Goal: Task Accomplishment & Management: Manage account settings

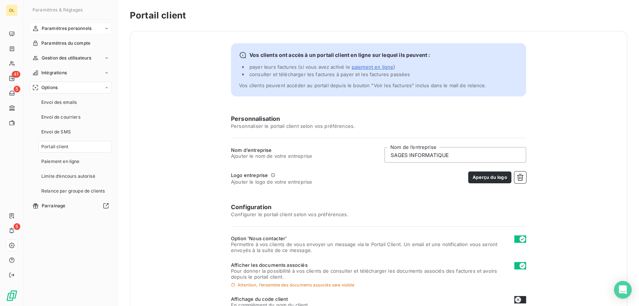
scroll to position [150, 0]
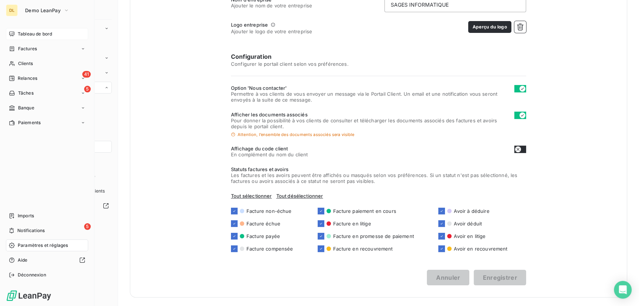
click at [17, 28] on div "Tableau de bord" at bounding box center [47, 34] width 82 height 12
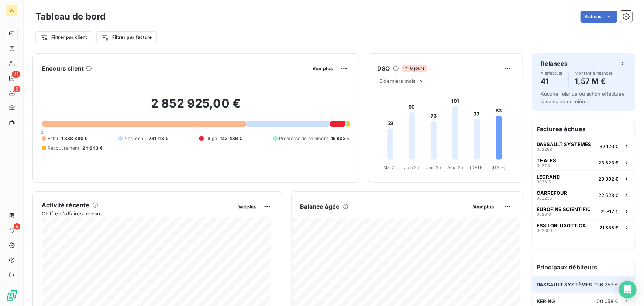
click at [543, 278] on div "DASSAULT SYSTÈMES 136 253 €" at bounding box center [583, 284] width 103 height 16
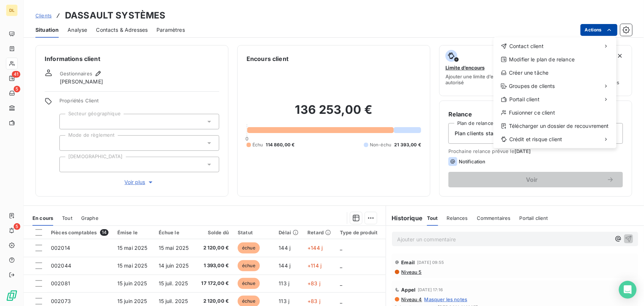
click at [589, 30] on html "DL 41 5 5 Clients DASSAULT SYSTÈMES Situation Analyse Contacts & Adresses Param…" at bounding box center [322, 153] width 644 height 306
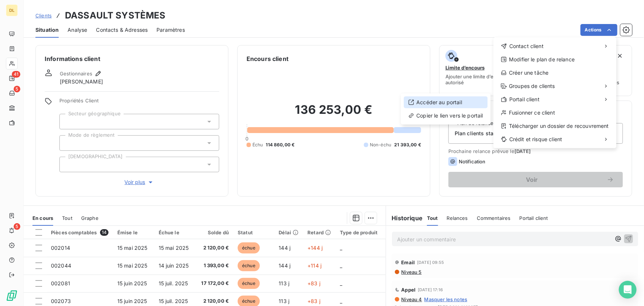
click at [474, 102] on div "Accéder au portail" at bounding box center [446, 102] width 84 height 12
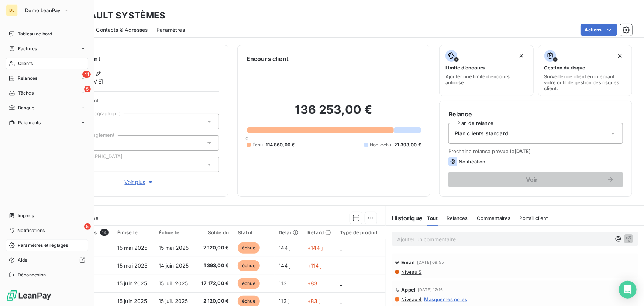
click at [24, 243] on span "Paramètres et réglages" at bounding box center [43, 245] width 50 height 7
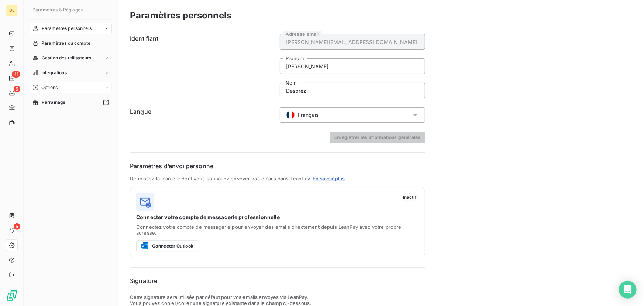
click at [59, 84] on div "Options" at bounding box center [71, 88] width 82 height 12
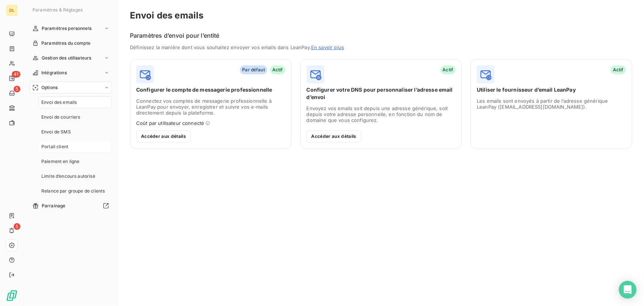
click at [73, 147] on div "Portail client" at bounding box center [74, 147] width 73 height 12
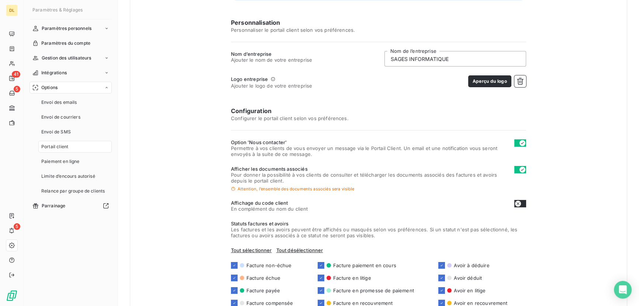
scroll to position [49, 0]
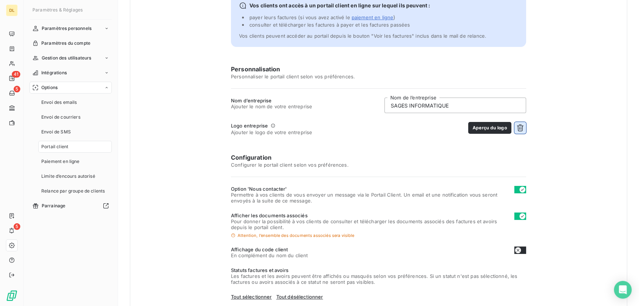
click at [517, 124] on icon "button" at bounding box center [520, 127] width 7 height 7
click at [517, 124] on button "Choisir un fichier" at bounding box center [502, 128] width 47 height 12
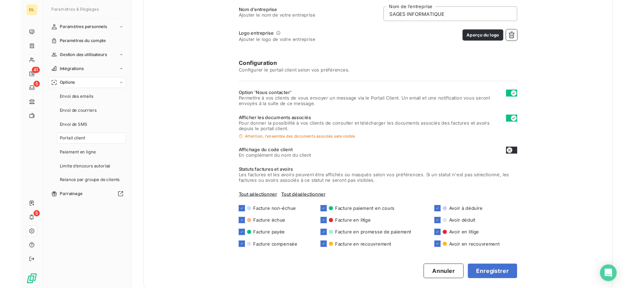
scroll to position [150, 0]
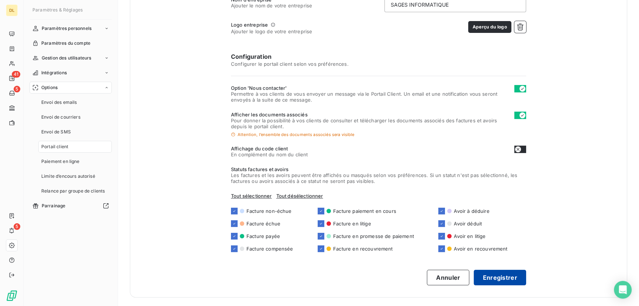
click at [506, 271] on button "Enregistrer" at bounding box center [500, 277] width 52 height 16
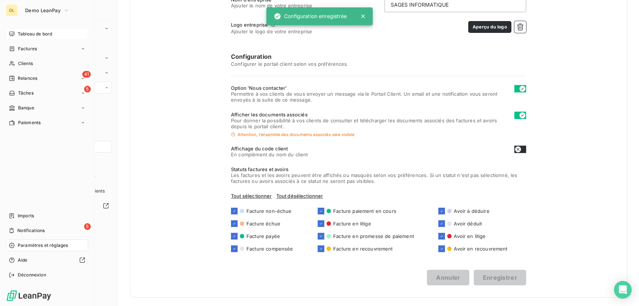
click at [14, 28] on div "Tableau de bord" at bounding box center [47, 34] width 82 height 12
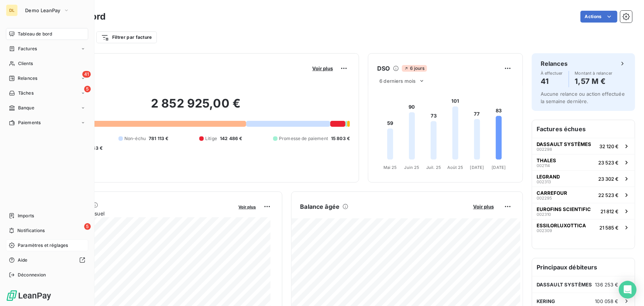
click at [11, 32] on icon at bounding box center [12, 34] width 6 height 6
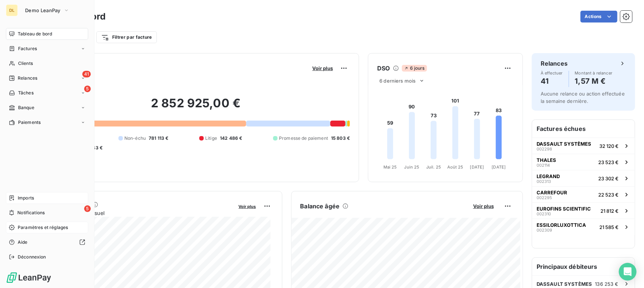
click at [20, 198] on span "Imports" at bounding box center [26, 198] width 16 height 7
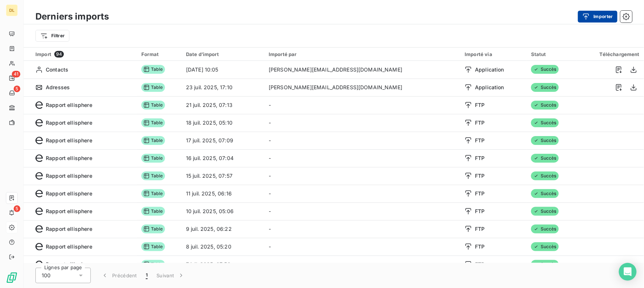
click at [591, 16] on div "button" at bounding box center [587, 16] width 11 height 7
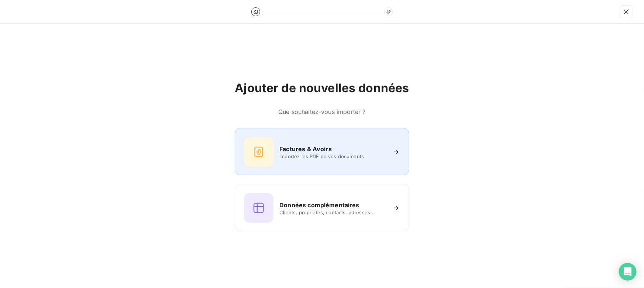
click at [306, 150] on h6 "Factures & Avoirs" at bounding box center [305, 149] width 52 height 9
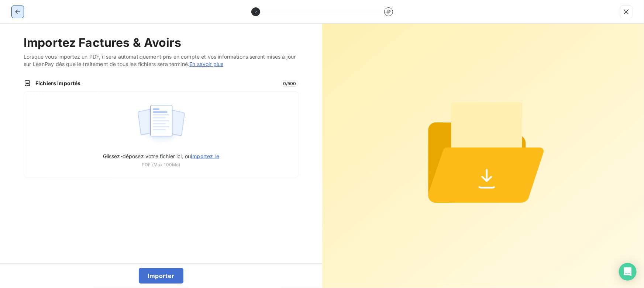
click at [17, 10] on icon "button" at bounding box center [17, 11] width 7 height 7
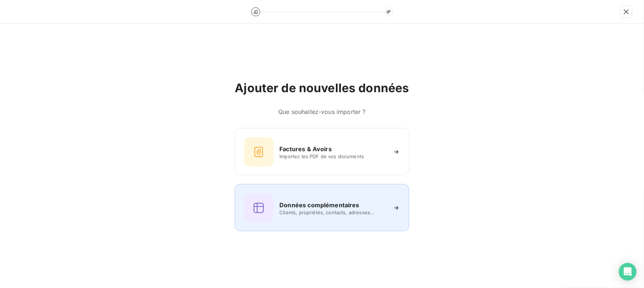
click at [284, 207] on h6 "Données complémentaires" at bounding box center [319, 205] width 80 height 9
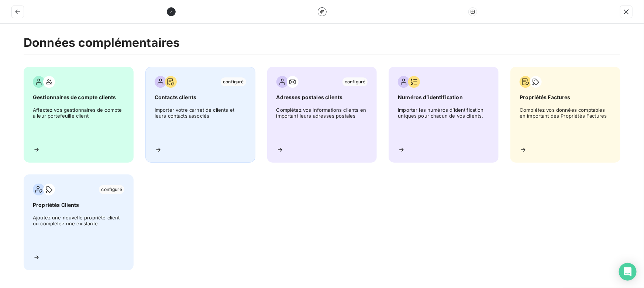
click at [195, 123] on span "Importer votre carnet de clients et leurs contacts associés" at bounding box center [201, 123] width 92 height 33
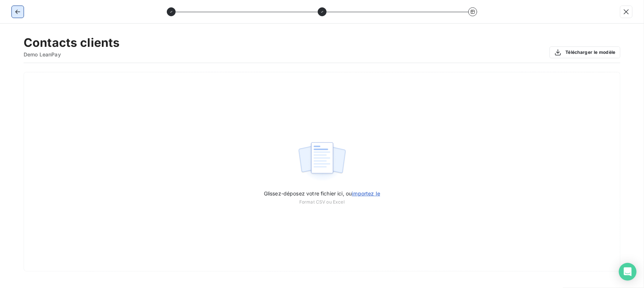
click at [18, 11] on icon "button" at bounding box center [17, 12] width 5 height 4
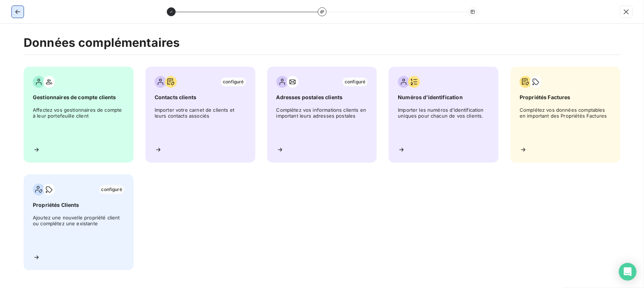
click at [18, 11] on icon "button" at bounding box center [17, 12] width 5 height 4
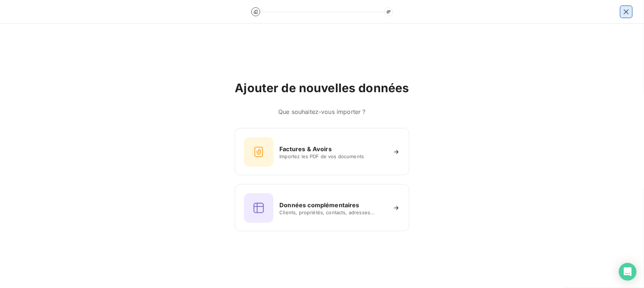
click at [627, 14] on icon "button" at bounding box center [626, 11] width 7 height 7
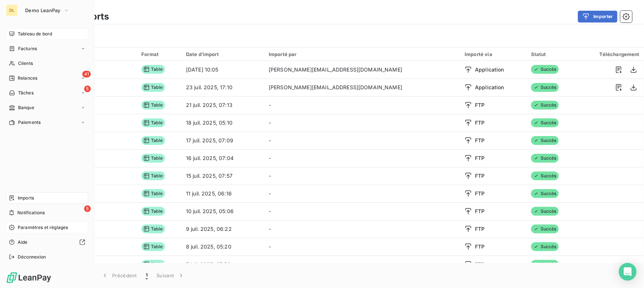
click at [16, 31] on div "Tableau de bord" at bounding box center [47, 34] width 82 height 12
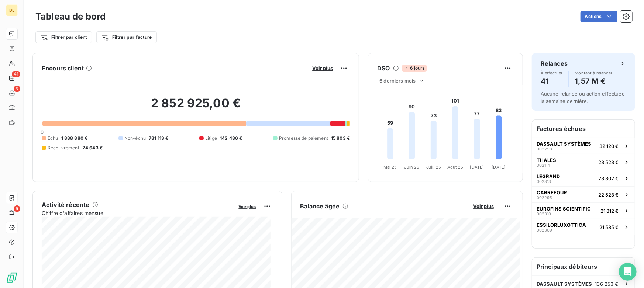
click at [191, 25] on div "Filtrer par client Filtrer par facture" at bounding box center [333, 34] width 597 height 20
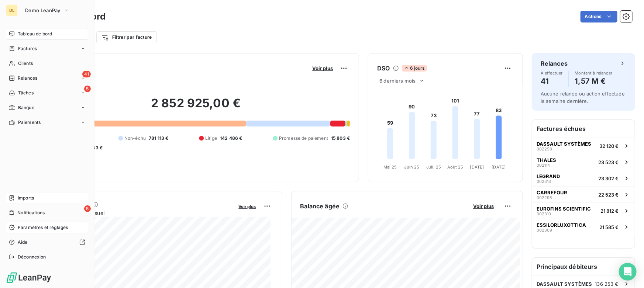
click at [12, 225] on icon at bounding box center [12, 228] width 6 height 6
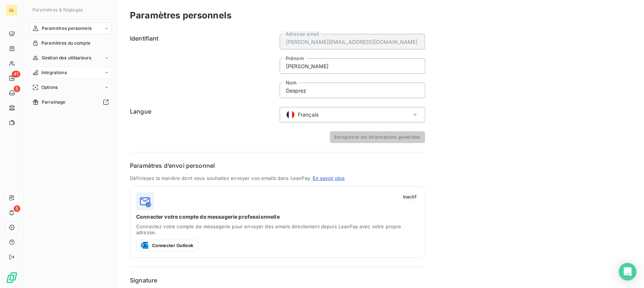
click at [72, 71] on div "Intégrations" at bounding box center [71, 73] width 82 height 12
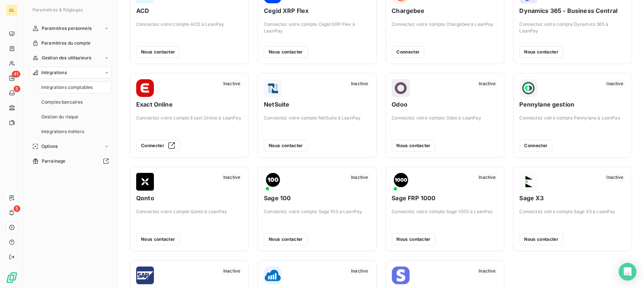
scroll to position [118, 0]
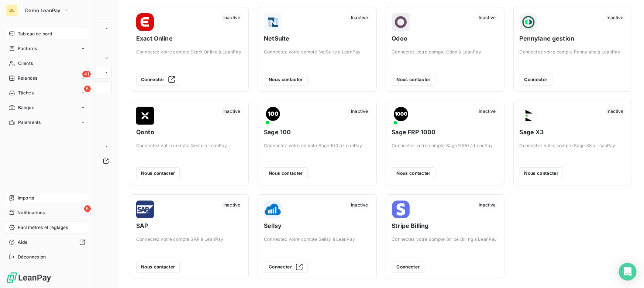
click at [20, 31] on span "Tableau de bord" at bounding box center [35, 34] width 34 height 7
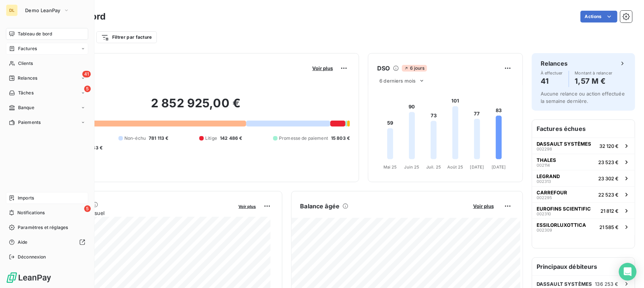
click at [13, 47] on icon at bounding box center [12, 48] width 4 height 5
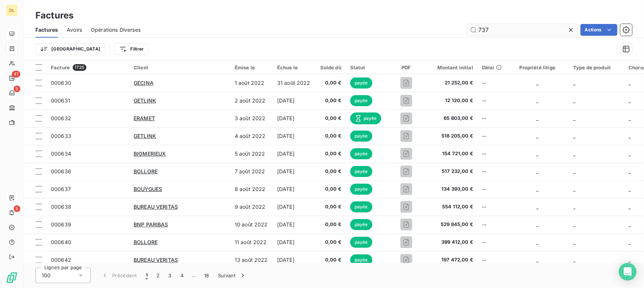
click at [496, 29] on input "737" at bounding box center [522, 30] width 111 height 12
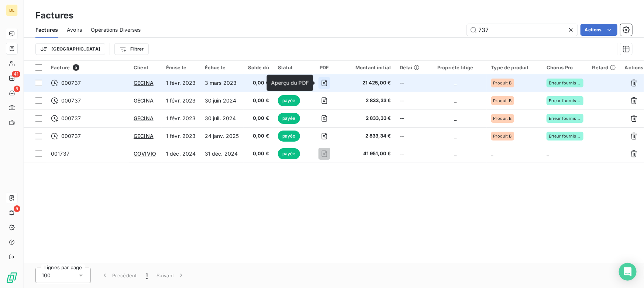
type input "737"
click at [324, 81] on icon "button" at bounding box center [324, 82] width 7 height 7
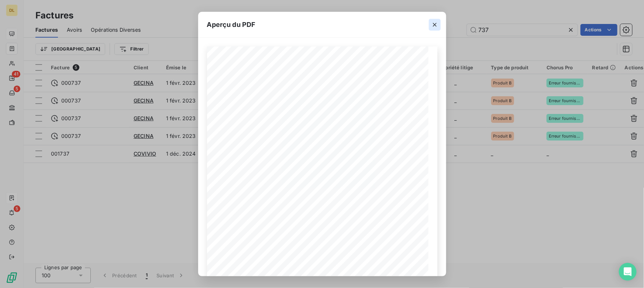
click at [436, 24] on icon "button" at bounding box center [434, 24] width 7 height 7
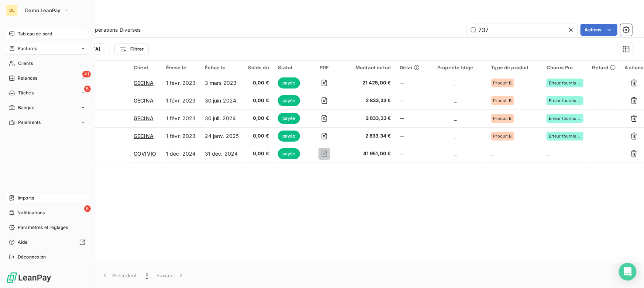
click at [11, 197] on icon at bounding box center [12, 198] width 6 height 6
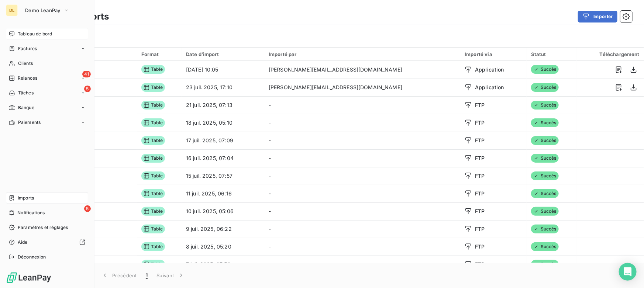
click at [14, 196] on icon at bounding box center [12, 198] width 6 height 6
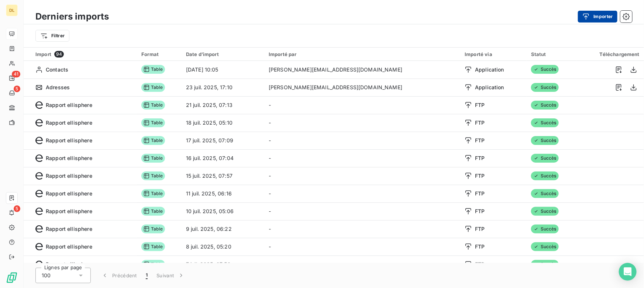
click at [598, 14] on button "Importer" at bounding box center [597, 17] width 39 height 12
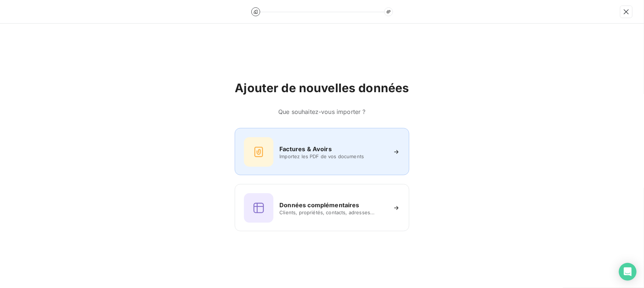
click at [311, 143] on div "Factures & Avoirs Importez les PDF de vos documents" at bounding box center [322, 152] width 156 height 30
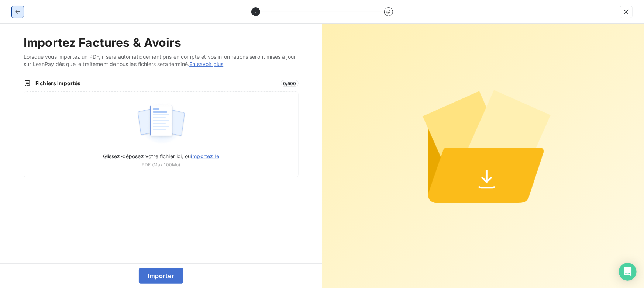
click at [17, 12] on icon "button" at bounding box center [17, 11] width 7 height 7
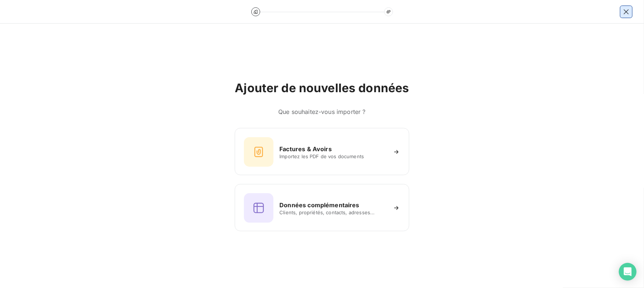
click at [623, 11] on icon "button" at bounding box center [626, 11] width 7 height 7
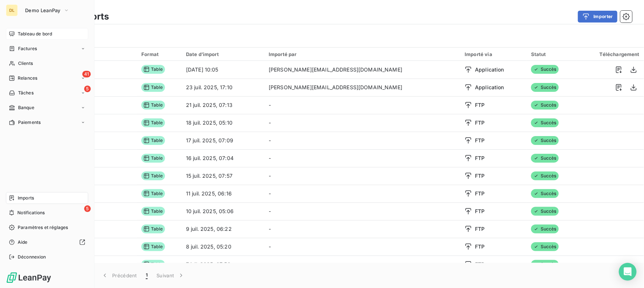
click at [18, 35] on span "Tableau de bord" at bounding box center [35, 34] width 34 height 7
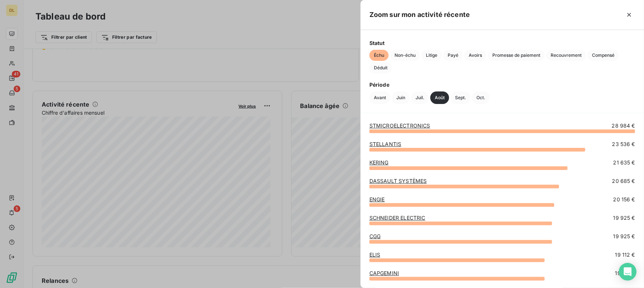
click at [318, 146] on div at bounding box center [322, 144] width 644 height 288
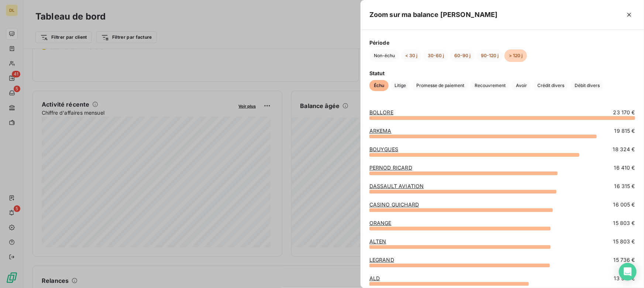
click at [309, 183] on div at bounding box center [322, 144] width 644 height 288
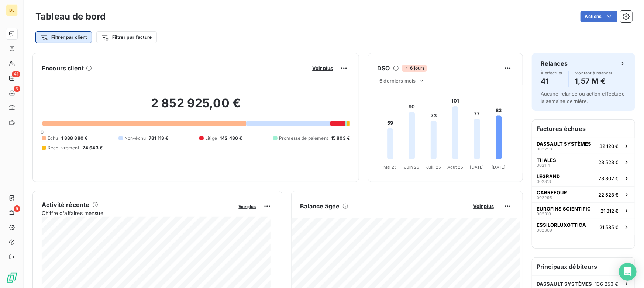
click at [71, 37] on html "DL 41 5 5 Tableau de bord Actions Filtrer par client Filtrer par facture Encour…" at bounding box center [322, 144] width 644 height 288
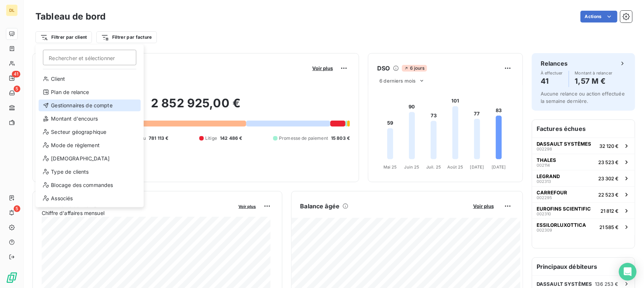
click at [73, 103] on div "Gestionnaires de compte" at bounding box center [89, 106] width 102 height 12
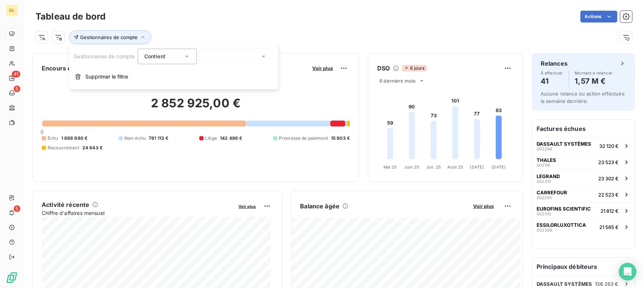
click at [224, 55] on div at bounding box center [237, 57] width 74 height 16
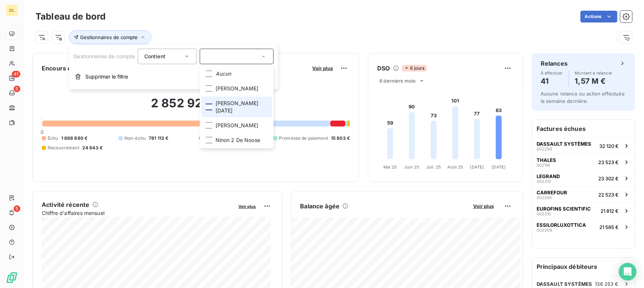
click at [209, 104] on div at bounding box center [209, 107] width 7 height 7
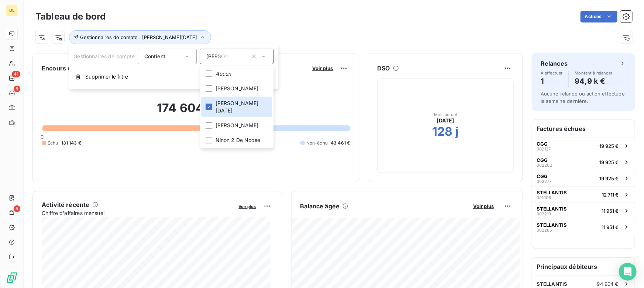
click at [328, 33] on div "Gestionnaires de compte : [PERSON_NAME][DATE]" at bounding box center [324, 37] width 579 height 14
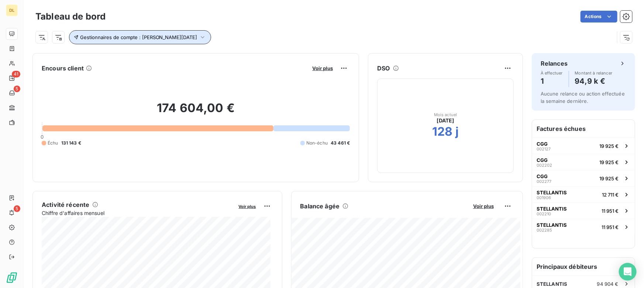
click at [130, 38] on span "Gestionnaires de compte : [PERSON_NAME][DATE]" at bounding box center [138, 37] width 117 height 6
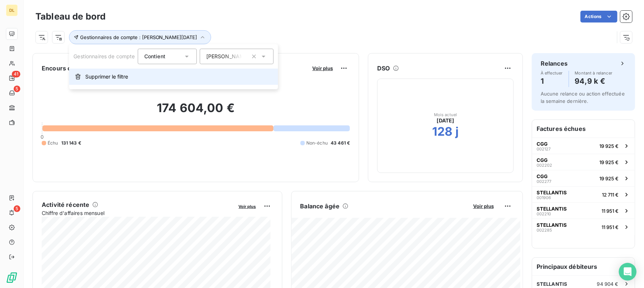
click at [115, 74] on span "Supprimer le filtre" at bounding box center [106, 76] width 43 height 7
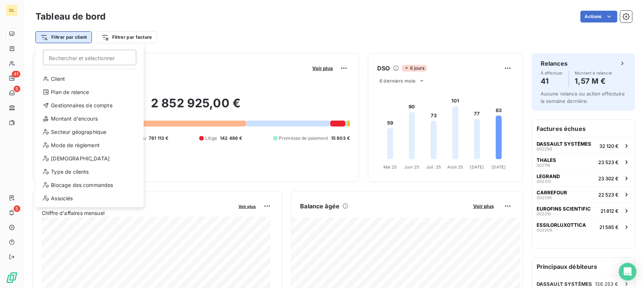
click at [70, 42] on html "DL 41 5 5 Tableau de bord Actions Filtrer par client Rechercher et sélectionner…" at bounding box center [322, 144] width 644 height 288
click at [78, 132] on div "Secteur géographique" at bounding box center [89, 132] width 102 height 12
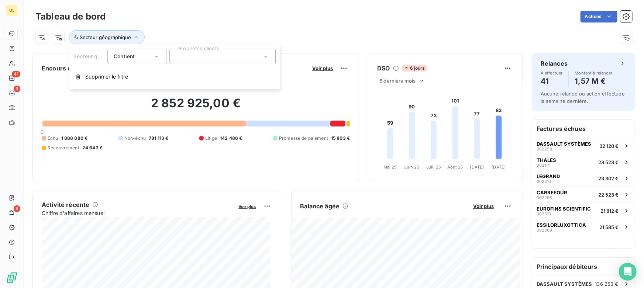
click at [206, 55] on div at bounding box center [222, 57] width 106 height 16
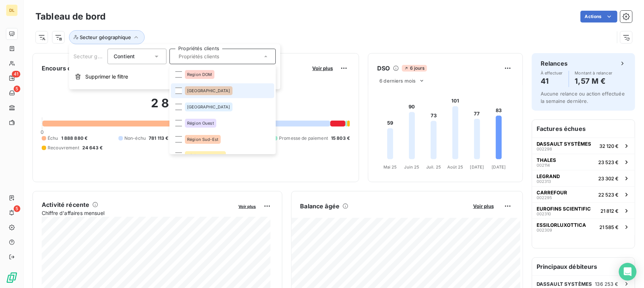
click at [199, 92] on span "[GEOGRAPHIC_DATA]" at bounding box center [208, 91] width 43 height 4
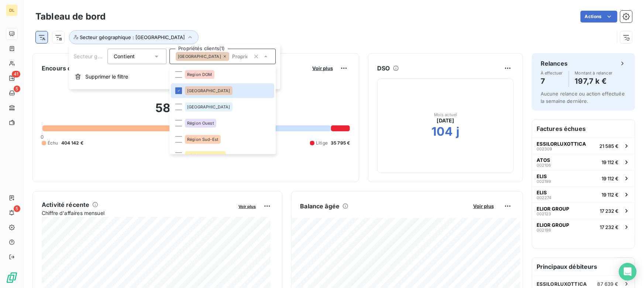
click at [42, 39] on html "DL 41 5 5 Tableau de bord Actions Secteur géographique : Région Est Encours cli…" at bounding box center [322, 144] width 644 height 288
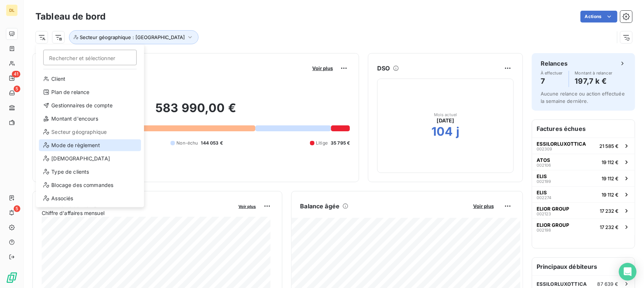
click at [85, 147] on div "Mode de règlement" at bounding box center [90, 146] width 102 height 12
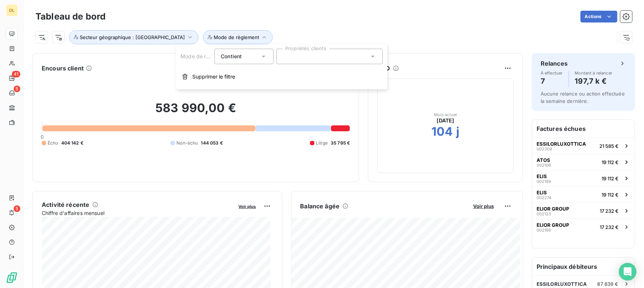
click at [290, 55] on div at bounding box center [329, 57] width 106 height 16
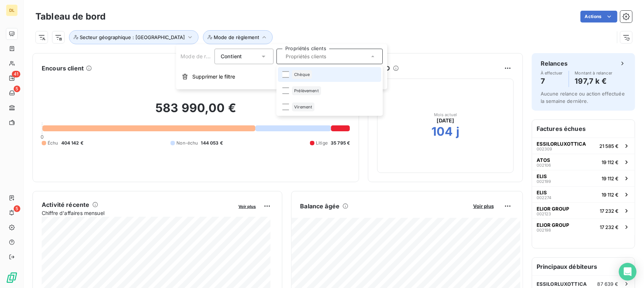
click at [310, 76] on div "Chèque" at bounding box center [302, 74] width 20 height 9
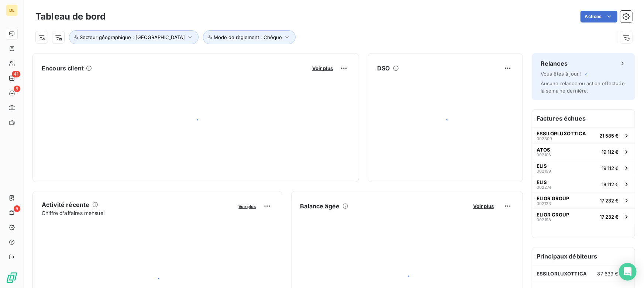
click at [338, 33] on div "Secteur géographique : Région Est Mode de règlement : Chèque" at bounding box center [324, 37] width 579 height 14
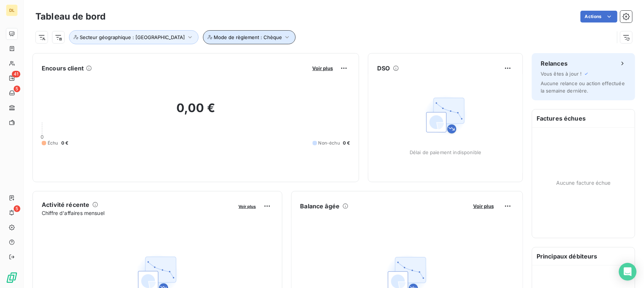
click at [227, 35] on span "Mode de règlement : Chèque" at bounding box center [248, 37] width 68 height 6
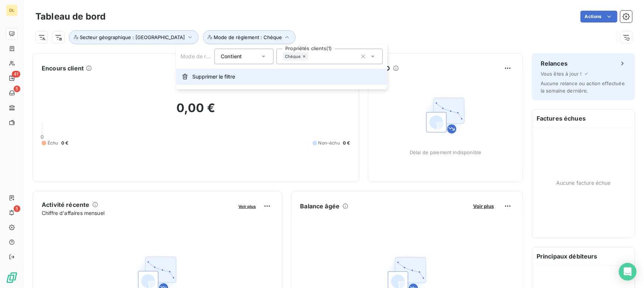
click at [202, 74] on span "Supprimer le filtre" at bounding box center [213, 76] width 43 height 7
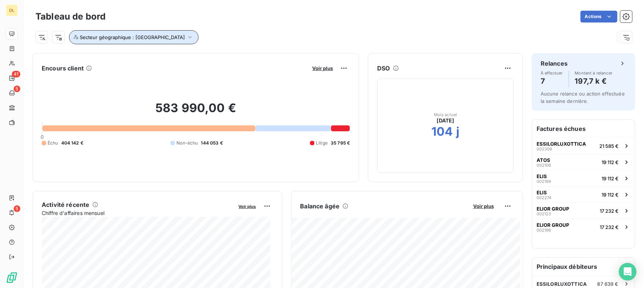
click at [131, 37] on span "Secteur géographique : [GEOGRAPHIC_DATA]" at bounding box center [132, 37] width 105 height 6
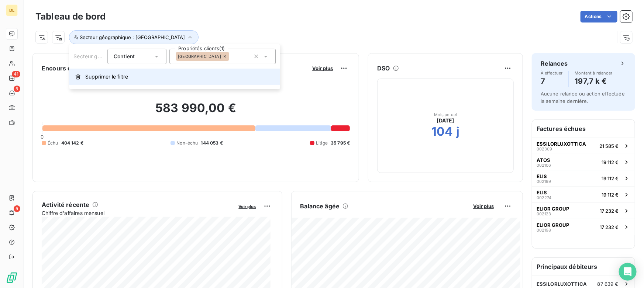
click at [117, 76] on span "Supprimer le filtre" at bounding box center [106, 76] width 43 height 7
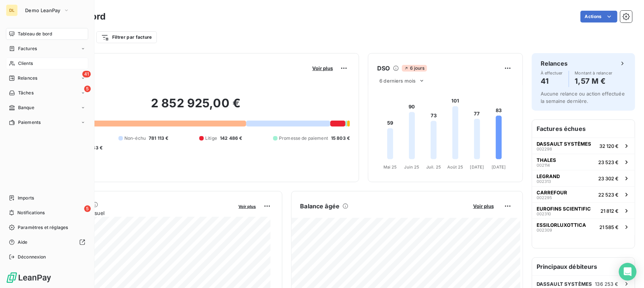
click at [19, 65] on span "Clients" at bounding box center [25, 63] width 15 height 7
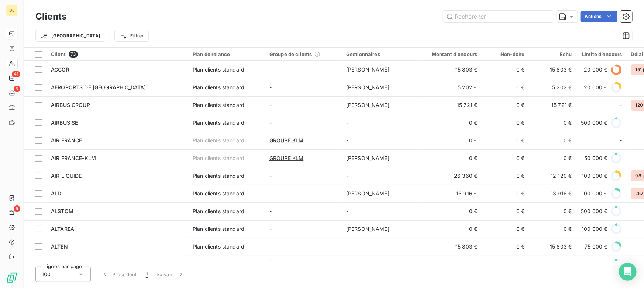
drag, startPoint x: 196, startPoint y: 261, endPoint x: 274, endPoint y: 262, distance: 78.6
click at [278, 262] on div "Clients Actions Trier Filtrer Client 73 Plan de relance Groupe de clients Gesti…" at bounding box center [334, 144] width 620 height 288
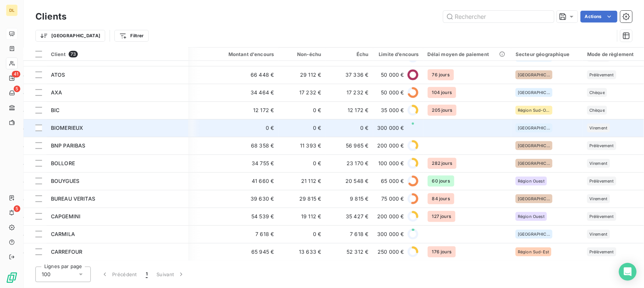
scroll to position [302, 203]
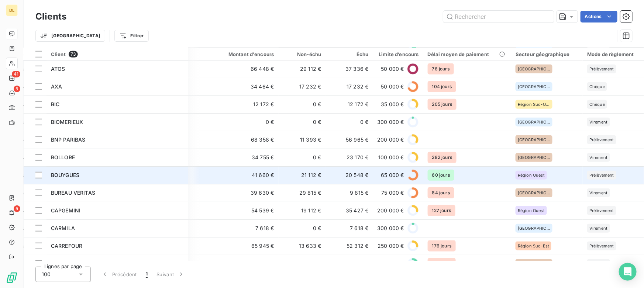
click at [80, 173] on div "BOUYGUES" at bounding box center [117, 175] width 133 height 7
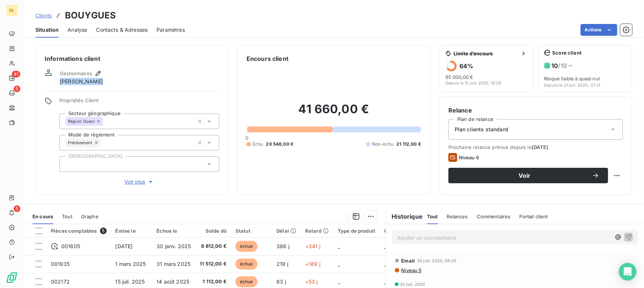
drag, startPoint x: 60, startPoint y: 80, endPoint x: 92, endPoint y: 80, distance: 32.1
click at [92, 80] on div "Gestionnaires [PERSON_NAME]" at bounding box center [81, 77] width 43 height 16
click at [92, 81] on div "Gestionnaires [PERSON_NAME]" at bounding box center [81, 77] width 43 height 16
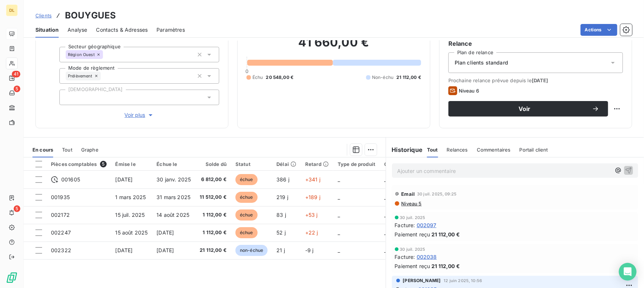
click at [69, 152] on span "Tout" at bounding box center [67, 150] width 10 height 6
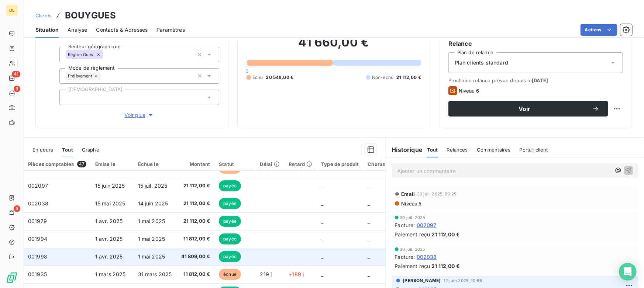
scroll to position [0, 0]
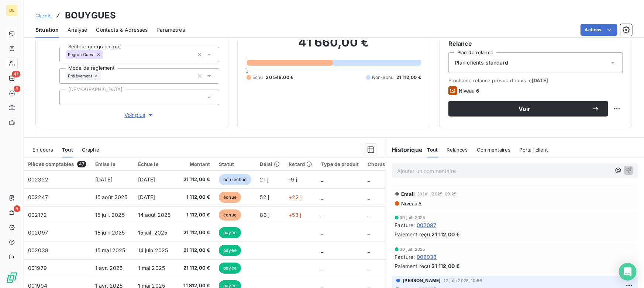
click at [436, 173] on p "Ajouter un commentaire ﻿" at bounding box center [504, 170] width 214 height 9
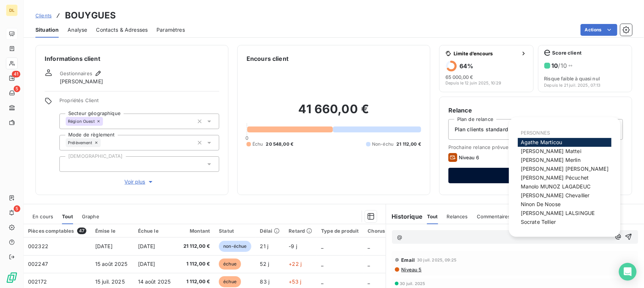
click at [543, 169] on span "[PERSON_NAME]" at bounding box center [565, 169] width 88 height 6
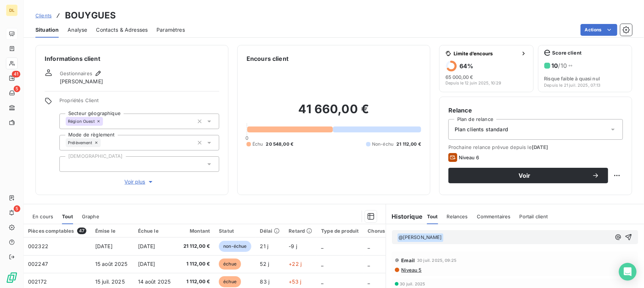
click at [453, 238] on p "﻿ @ [PERSON_NAME] ﻿ ﻿" at bounding box center [504, 237] width 214 height 9
click at [458, 238] on span "hiqbfgysugkrfishh" at bounding box center [466, 237] width 45 height 6
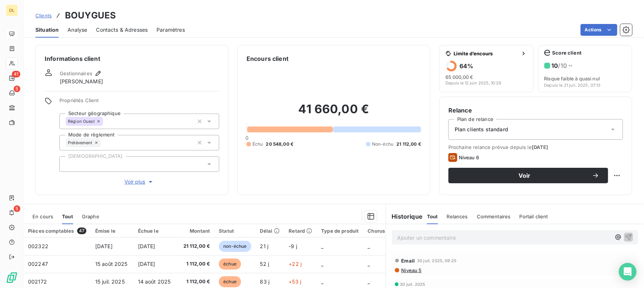
click at [51, 215] on div "En cours Tout Graphe" at bounding box center [205, 217] width 362 height 16
click at [46, 216] on span "En cours" at bounding box center [42, 217] width 21 height 6
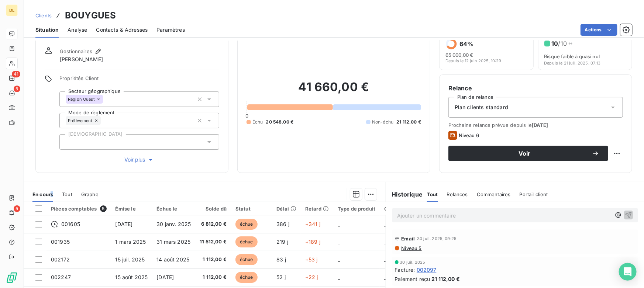
scroll to position [33, 0]
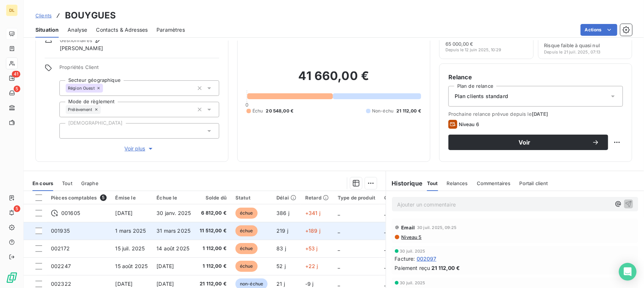
click at [81, 229] on td "001935" at bounding box center [79, 231] width 65 height 18
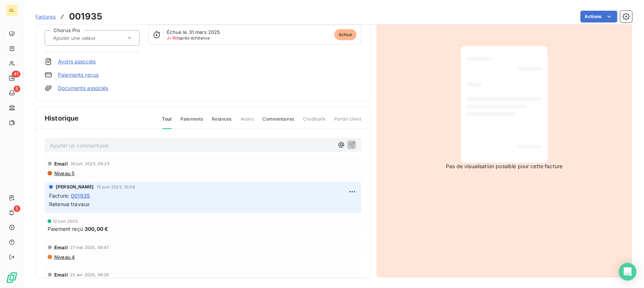
scroll to position [92, 0]
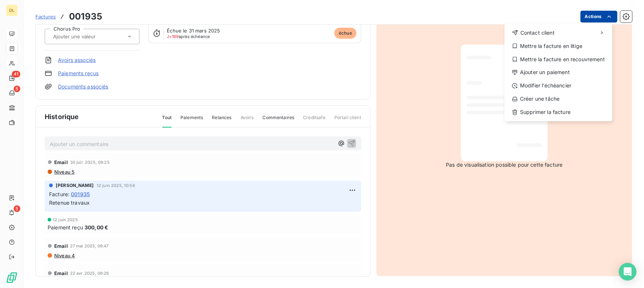
click at [589, 19] on html "DL 41 5 5 Factures [DRIVERS_LICENSE_NUMBER] Actions Contact client Mettre la fa…" at bounding box center [322, 144] width 644 height 288
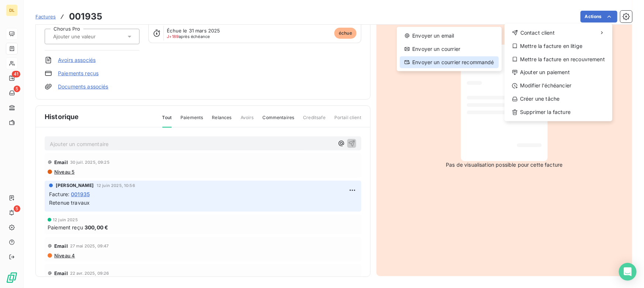
click at [454, 59] on div "Envoyer un courrier recommandé" at bounding box center [449, 62] width 99 height 12
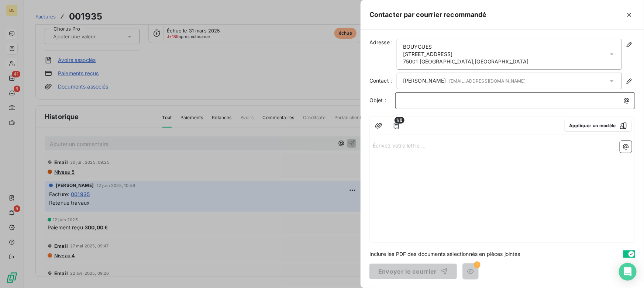
click at [413, 100] on p "﻿" at bounding box center [517, 100] width 231 height 8
click at [402, 145] on p "Écrivez votre lettre ... ﻿" at bounding box center [502, 145] width 259 height 8
click at [630, 16] on icon "button" at bounding box center [629, 14] width 7 height 7
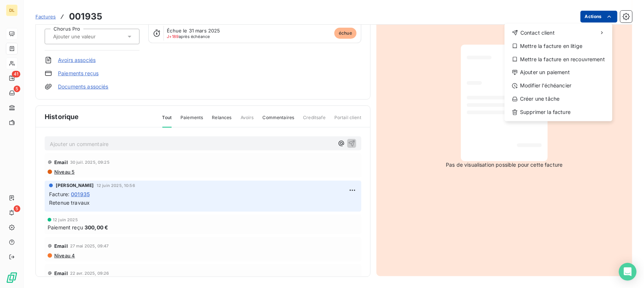
click at [588, 18] on html "DL 41 5 5 Factures [DRIVERS_LICENSE_NUMBER] Actions Contact client Mettre la fa…" at bounding box center [322, 144] width 644 height 288
click at [557, 46] on div "Mettre la facture en litige" at bounding box center [559, 46] width 102 height 12
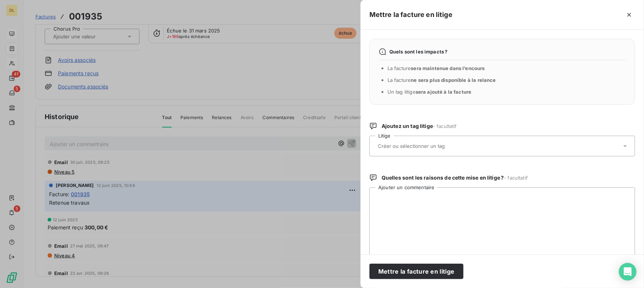
click at [445, 146] on input "text" at bounding box center [430, 146] width 107 height 7
click at [626, 14] on icon "button" at bounding box center [629, 14] width 7 height 7
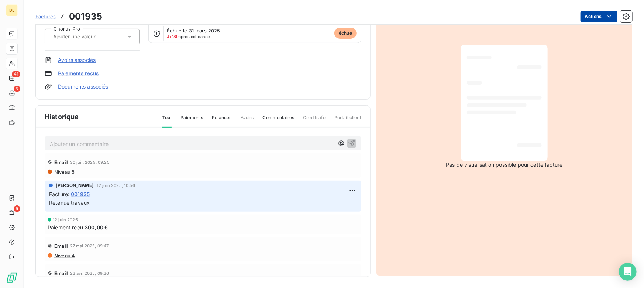
click at [589, 18] on html "DL 41 5 5 Factures [DRIVERS_LICENSE_NUMBER] Actions BOUYGUES Montant initial 11…" at bounding box center [322, 144] width 644 height 288
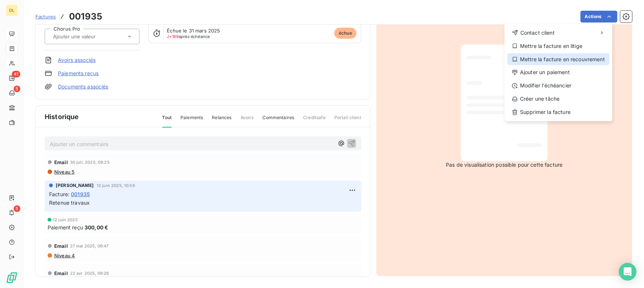
click at [551, 60] on div "Mettre la facture en recouvrement" at bounding box center [559, 60] width 102 height 12
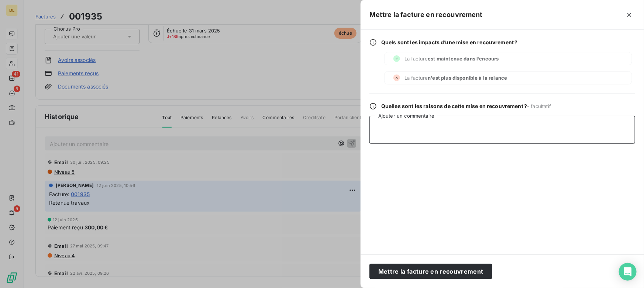
click at [427, 133] on textarea "Ajouter un commentaire" at bounding box center [502, 130] width 266 height 28
click at [630, 13] on icon "button" at bounding box center [629, 14] width 7 height 7
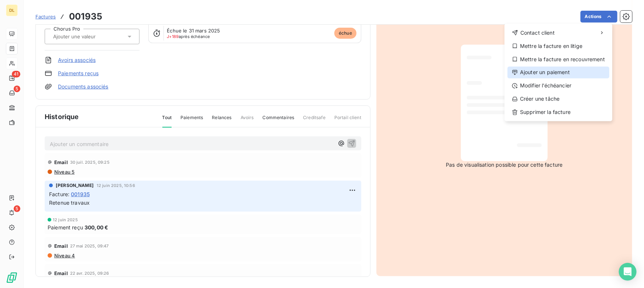
click at [543, 73] on div "Ajouter un paiement" at bounding box center [559, 73] width 102 height 12
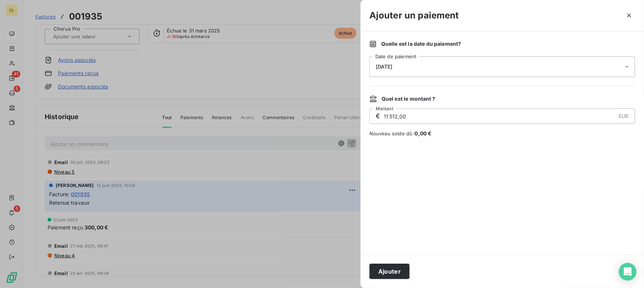
click at [410, 64] on div "[DATE]" at bounding box center [502, 66] width 266 height 21
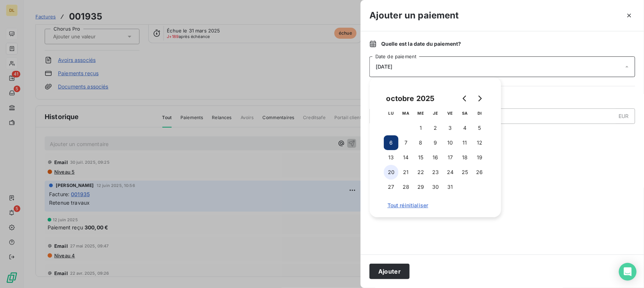
click at [390, 171] on button "20" at bounding box center [391, 172] width 15 height 15
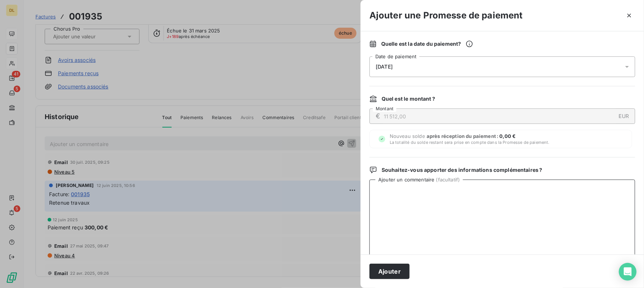
click at [455, 245] on textarea "Ajouter un commentaire ( facultatif )" at bounding box center [502, 218] width 266 height 77
click at [630, 16] on icon "button" at bounding box center [629, 15] width 7 height 7
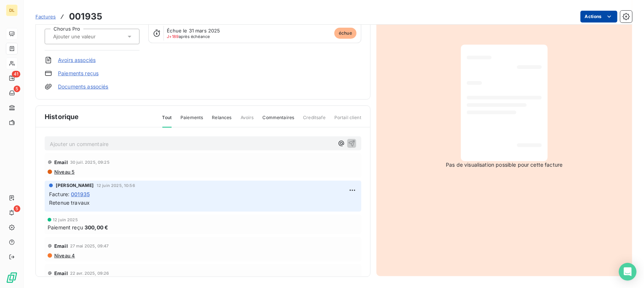
click at [589, 18] on html "DL 41 5 5 Factures [DRIVERS_LICENSE_NUMBER] Actions BOUYGUES Montant initial 11…" at bounding box center [322, 144] width 644 height 288
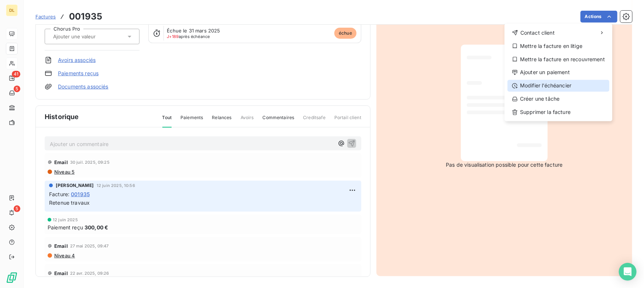
click at [553, 82] on div "Modifier l’échéancier" at bounding box center [559, 86] width 102 height 12
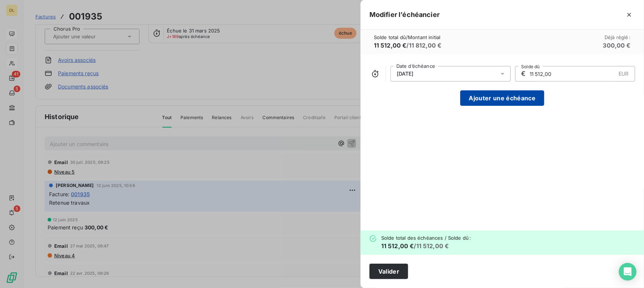
click at [470, 97] on button "Ajouter une échéance" at bounding box center [502, 98] width 84 height 16
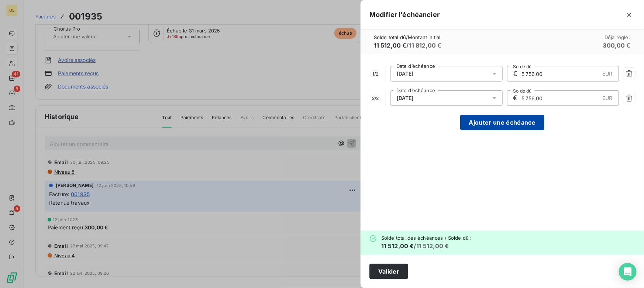
click at [472, 115] on button "Ajouter une échéance" at bounding box center [502, 123] width 84 height 16
type input "3 837,33"
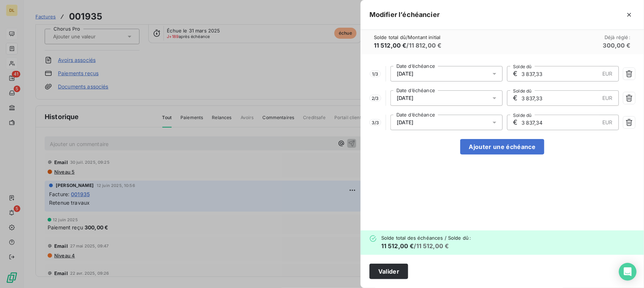
click at [635, 11] on div "Modifier l’échéancier" at bounding box center [502, 15] width 283 height 30
click at [633, 15] on icon "button" at bounding box center [629, 14] width 7 height 7
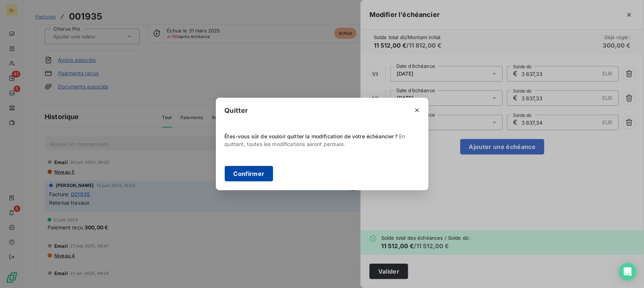
click at [255, 175] on button "Confirmer" at bounding box center [249, 174] width 49 height 16
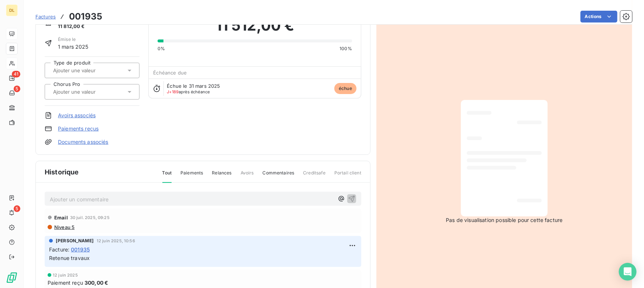
scroll to position [0, 0]
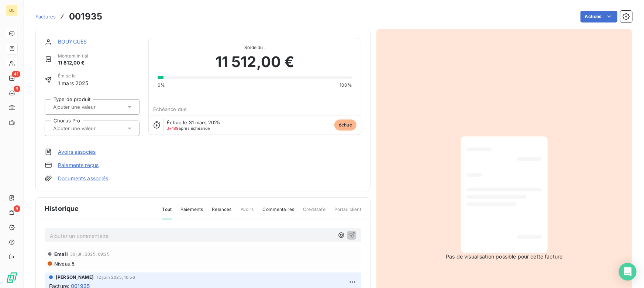
click at [66, 39] on link "BOUYGUES" at bounding box center [72, 41] width 29 height 6
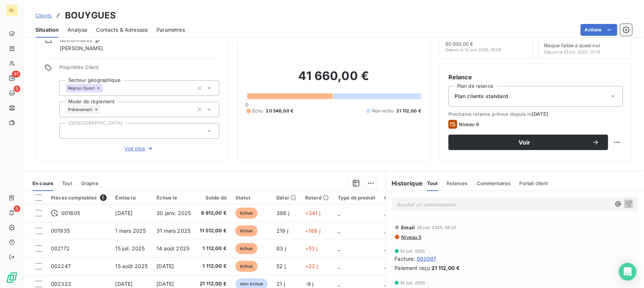
scroll to position [67, 0]
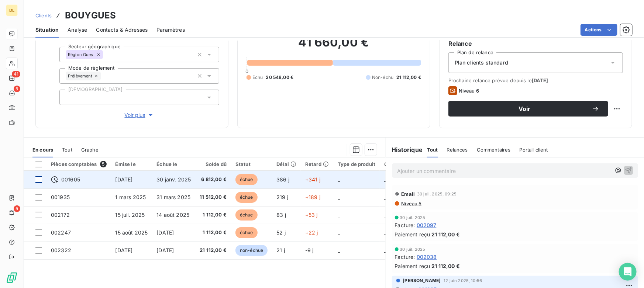
click at [39, 179] on div at bounding box center [38, 179] width 7 height 7
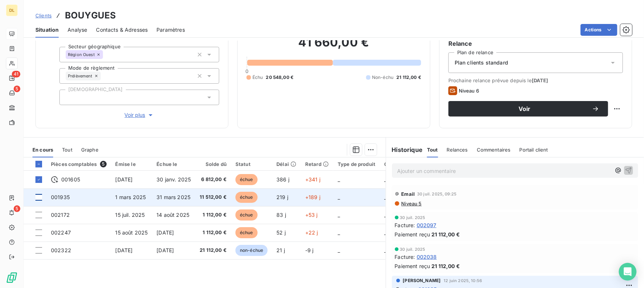
click at [40, 196] on div at bounding box center [38, 197] width 7 height 7
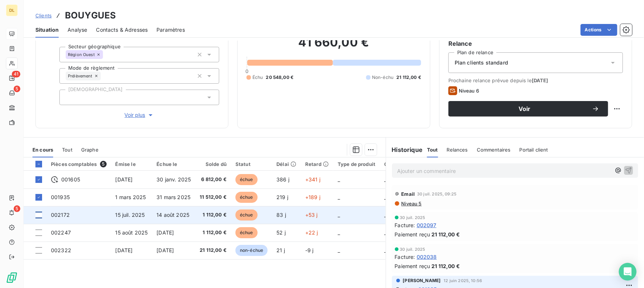
click at [40, 212] on div at bounding box center [38, 215] width 7 height 7
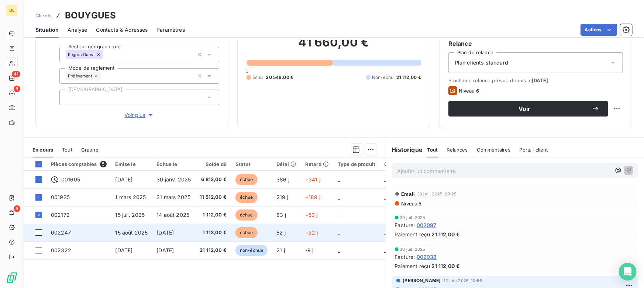
click at [37, 230] on div at bounding box center [38, 233] width 7 height 7
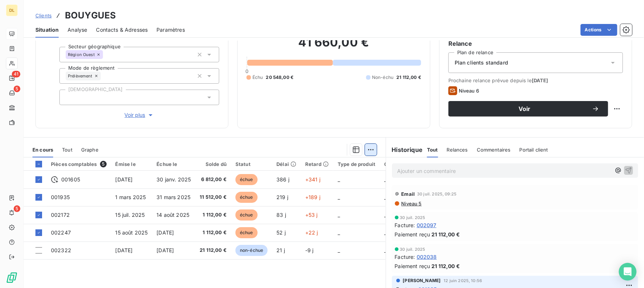
click at [367, 151] on html "DL 41 5 5 Clients BOUYGUES Situation Analyse Contacts & Adresses Paramètres Act…" at bounding box center [322, 144] width 644 height 288
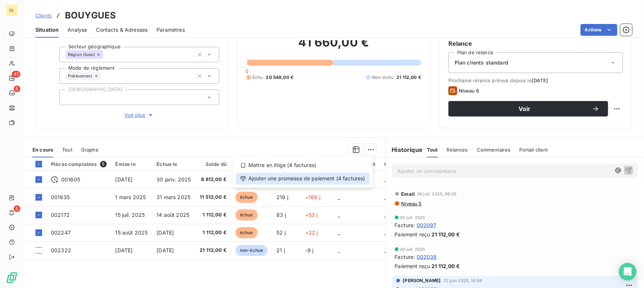
click at [289, 179] on div "Ajouter une promesse de paiement (4 factures)" at bounding box center [303, 179] width 134 height 12
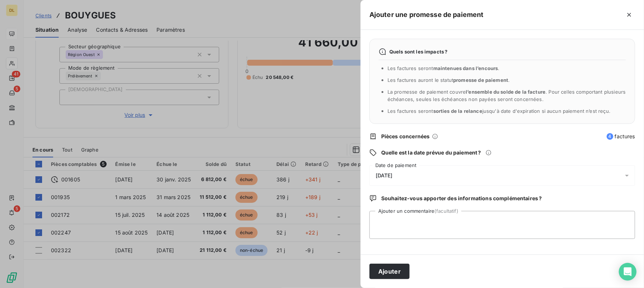
click at [223, 105] on div at bounding box center [322, 144] width 644 height 288
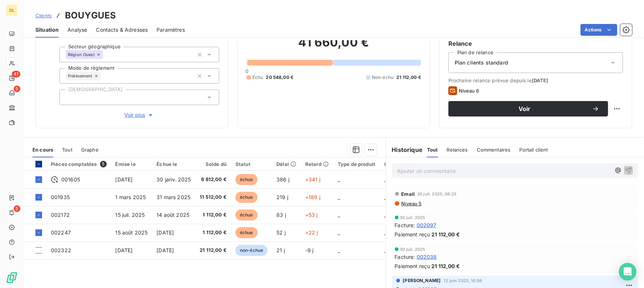
click at [37, 163] on icon at bounding box center [39, 164] width 4 height 4
click at [38, 163] on icon at bounding box center [39, 164] width 4 height 4
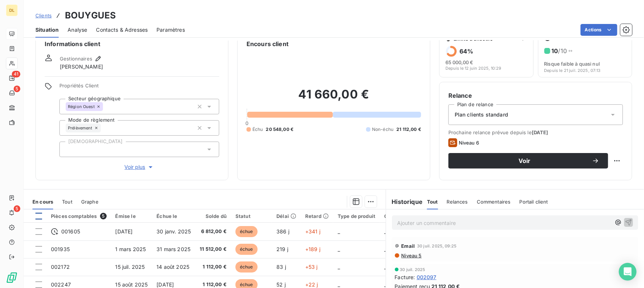
scroll to position [0, 0]
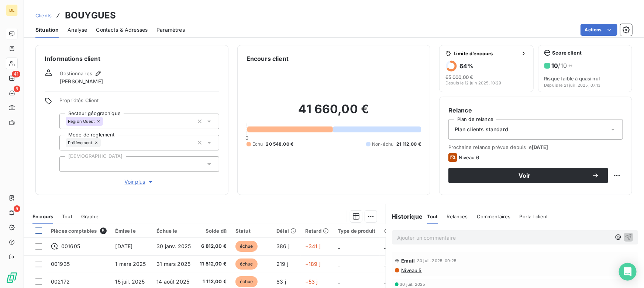
click at [74, 30] on span "Analyse" at bounding box center [78, 29] width 20 height 7
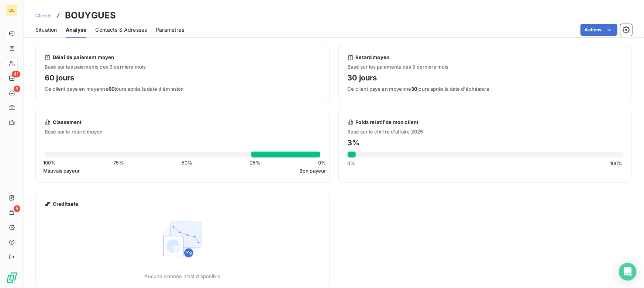
click at [120, 31] on span "Contacts & Adresses" at bounding box center [121, 29] width 52 height 7
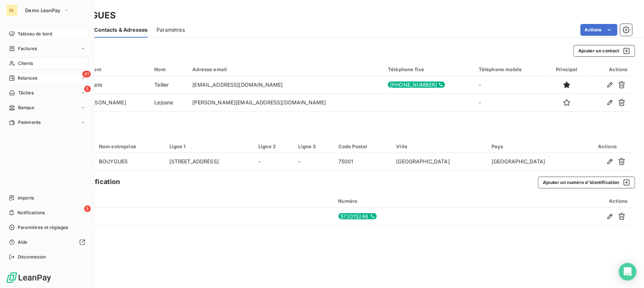
click at [16, 79] on div "Relances" at bounding box center [23, 78] width 28 height 7
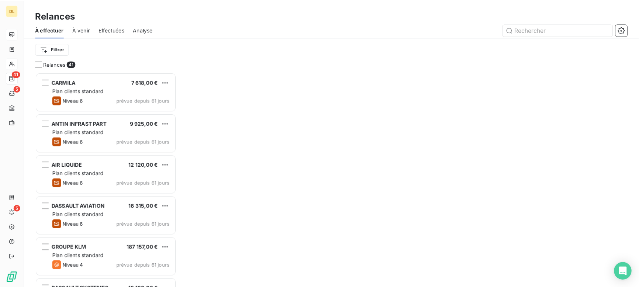
scroll to position [211, 137]
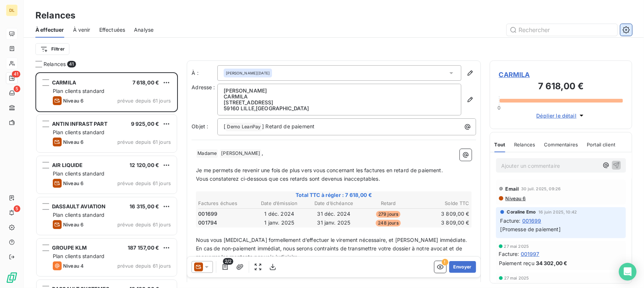
click at [627, 30] on icon "button" at bounding box center [627, 30] width 2 height 2
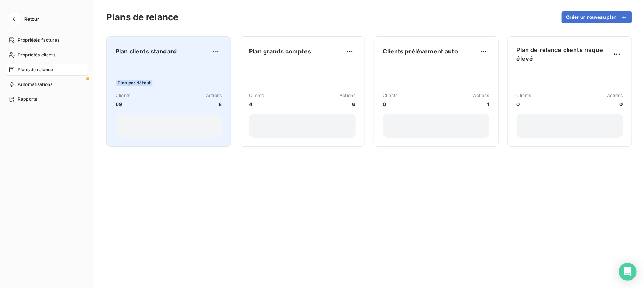
click at [164, 92] on div "Plan par défaut Clients 69 Actions 8" at bounding box center [169, 100] width 106 height 75
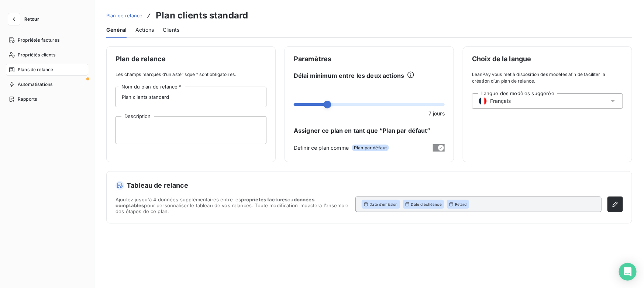
click at [144, 28] on span "Actions" at bounding box center [144, 29] width 18 height 7
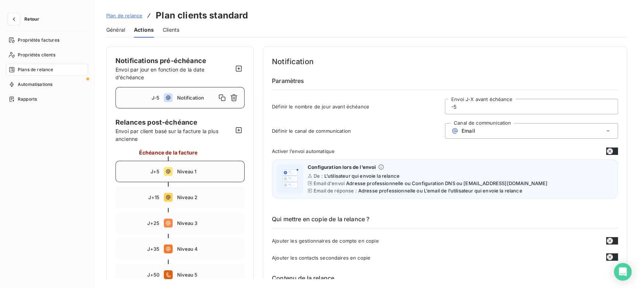
click at [176, 167] on div "J+5 Niveau 1" at bounding box center [180, 171] width 129 height 21
click at [460, 107] on input "5" at bounding box center [531, 106] width 172 height 15
click at [487, 129] on div "Email" at bounding box center [531, 131] width 173 height 16
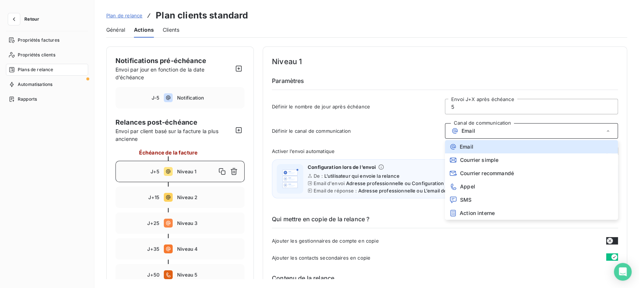
click at [478, 133] on div "Email" at bounding box center [531, 131] width 173 height 16
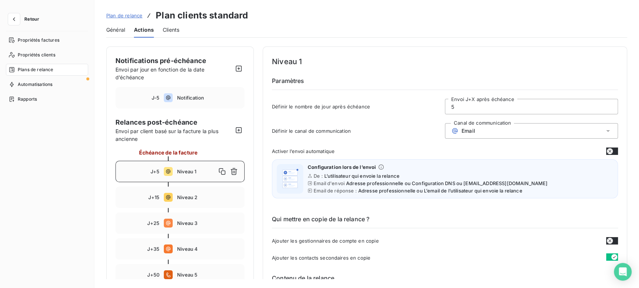
click at [609, 151] on icon "button" at bounding box center [610, 151] width 6 height 6
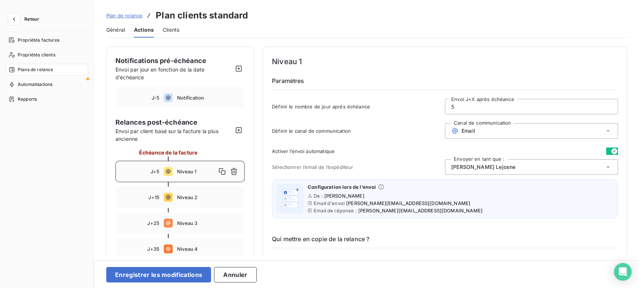
click at [612, 151] on icon "button" at bounding box center [615, 151] width 6 height 6
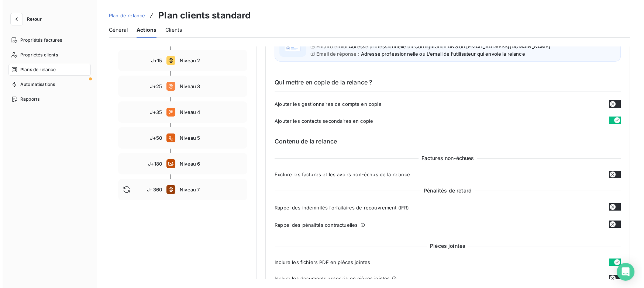
scroll to position [100, 0]
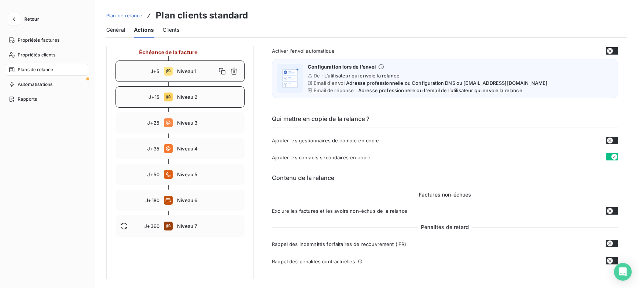
click at [185, 96] on span "Niveau 2" at bounding box center [208, 97] width 63 height 6
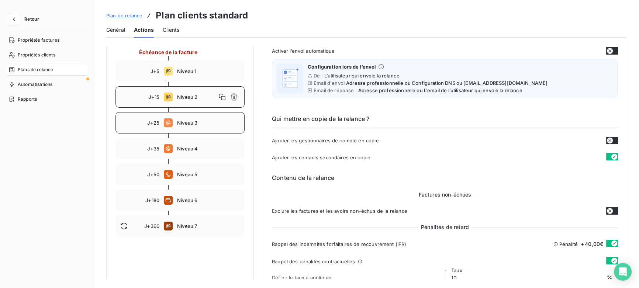
click at [188, 121] on span "Niveau 3" at bounding box center [208, 123] width 63 height 6
type input "25"
click at [15, 19] on icon "button" at bounding box center [13, 19] width 7 height 7
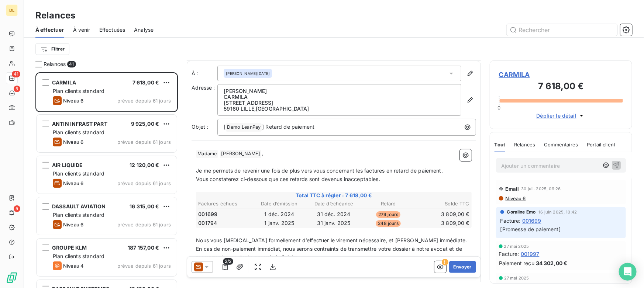
click at [203, 268] on icon at bounding box center [206, 267] width 7 height 7
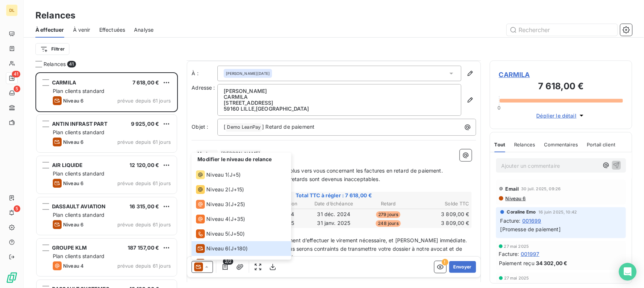
click at [323, 247] on span "En cas de non-paiement immédiat, nous serons contraints de transmettre votre do…" at bounding box center [330, 253] width 268 height 15
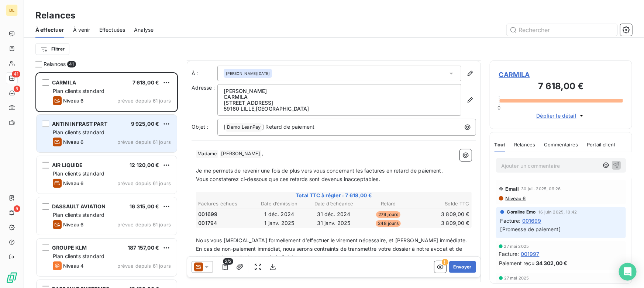
click at [115, 144] on div "Niveau 6 prévue depuis 61 jours" at bounding box center [112, 142] width 118 height 9
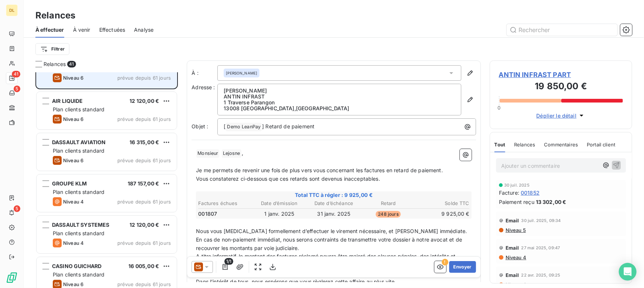
scroll to position [67, 0]
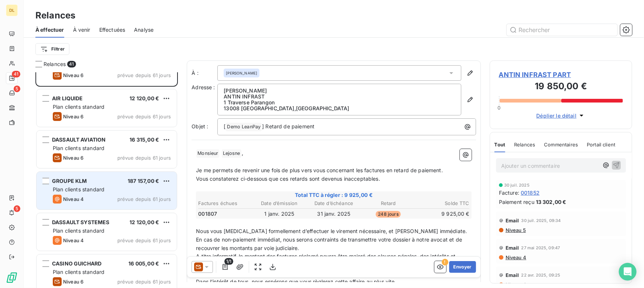
click at [113, 184] on div "GROUPE KLM 187 157,00 €" at bounding box center [112, 181] width 118 height 7
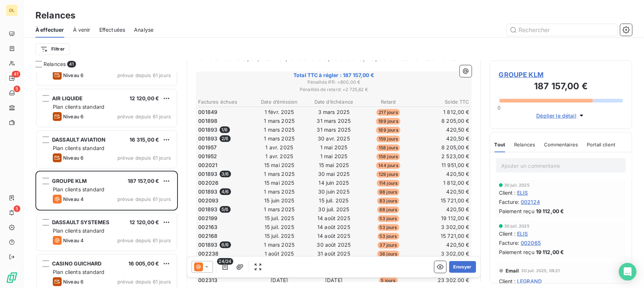
scroll to position [134, 0]
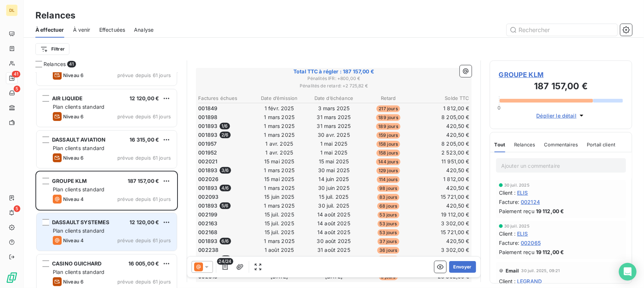
click at [122, 224] on div "DASSAULT SYSTEMES 12 120,00 €" at bounding box center [112, 222] width 118 height 7
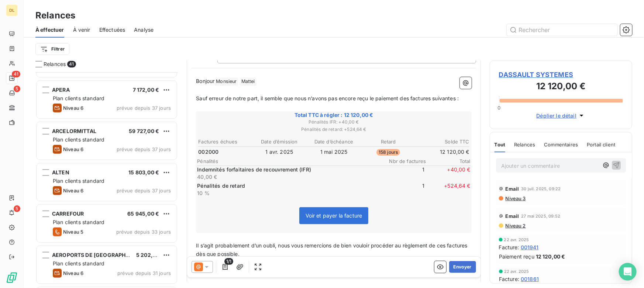
scroll to position [369, 0]
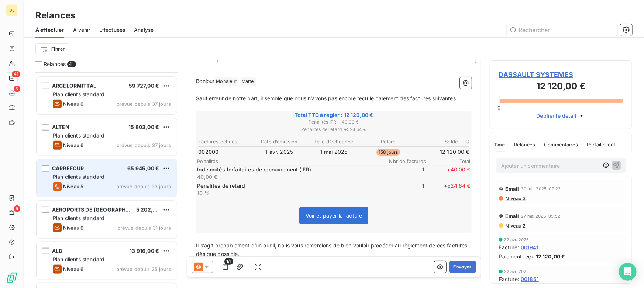
click at [117, 176] on div "Plan clients standard" at bounding box center [112, 176] width 118 height 7
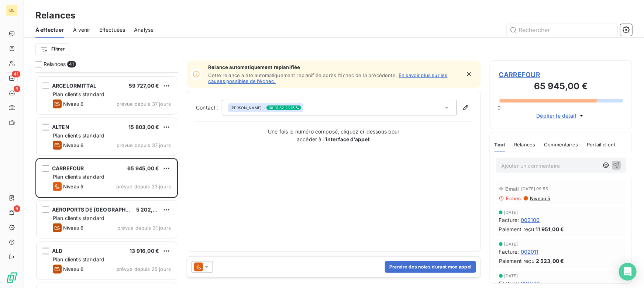
click at [467, 73] on icon "button" at bounding box center [468, 73] width 7 height 7
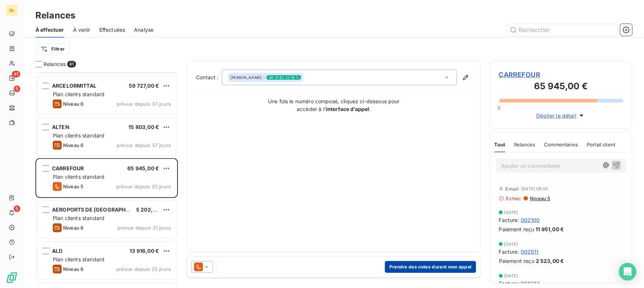
click at [417, 264] on button "Prendre des notes durant mon appel" at bounding box center [430, 267] width 91 height 12
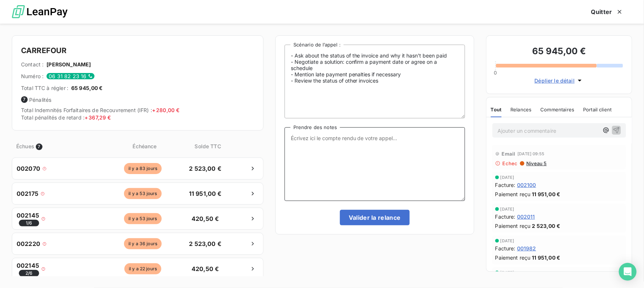
click at [360, 143] on textarea "Prendre des notes" at bounding box center [375, 164] width 180 height 74
type textarea "ezufvkqsbrkgsb"
drag, startPoint x: 358, startPoint y: 143, endPoint x: 289, endPoint y: 137, distance: 68.9
click at [289, 137] on textarea "ezufvkqsbrkgsb" at bounding box center [375, 164] width 180 height 74
click at [596, 14] on button "Quitter" at bounding box center [607, 12] width 50 height 16
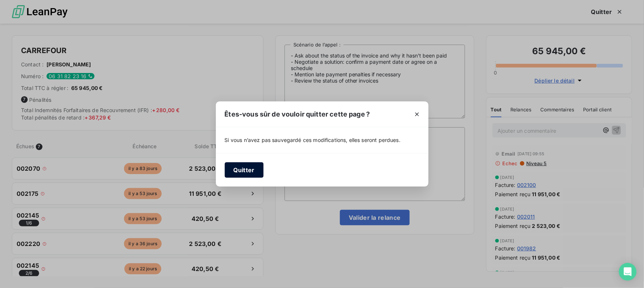
click at [255, 173] on button "Quitter" at bounding box center [244, 170] width 39 height 16
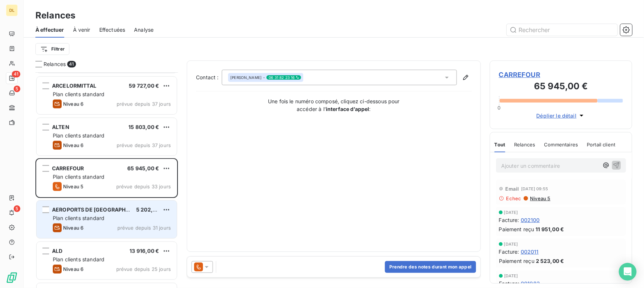
click at [94, 205] on div "AEROPORTS DE [GEOGRAPHIC_DATA] 5 202,00 € Plan clients standard Niveau 6 prévue…" at bounding box center [107, 220] width 140 height 38
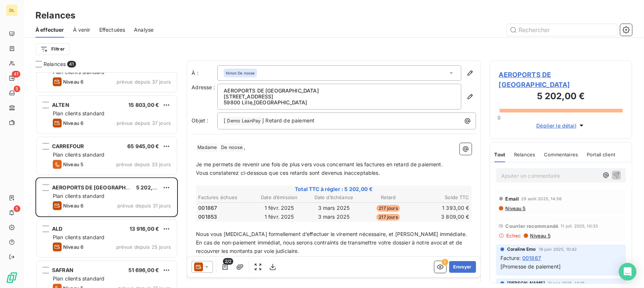
scroll to position [436, 0]
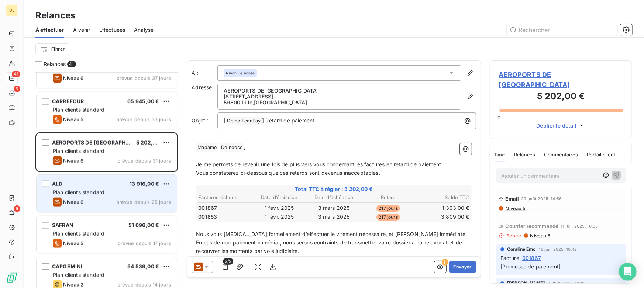
click at [120, 189] on div "Plan clients standard" at bounding box center [112, 192] width 118 height 7
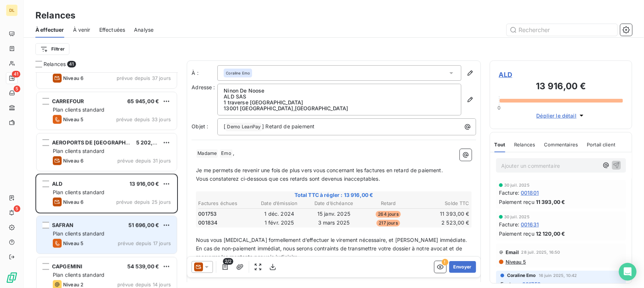
click at [115, 224] on div "SAFRAN 51 696,00 €" at bounding box center [112, 225] width 118 height 7
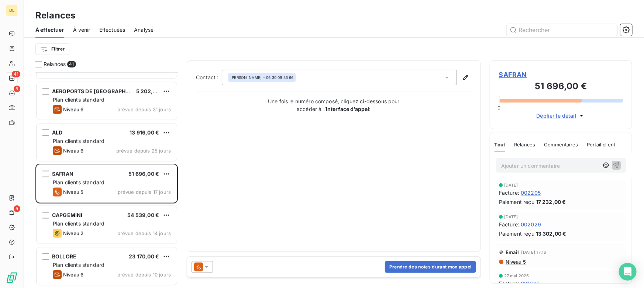
scroll to position [537, 0]
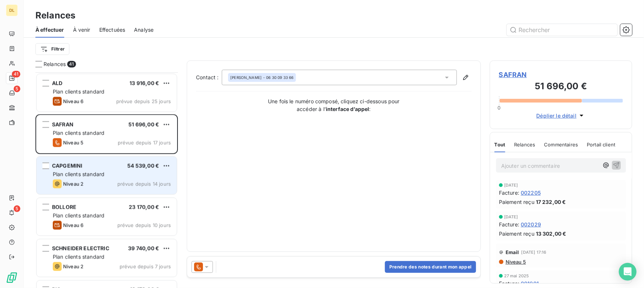
click at [114, 176] on div "Plan clients standard" at bounding box center [112, 174] width 118 height 7
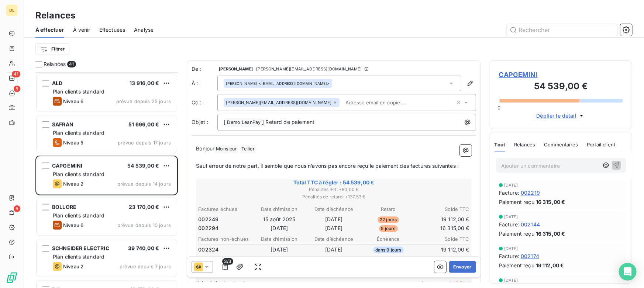
click at [85, 30] on span "À venir" at bounding box center [81, 29] width 17 height 7
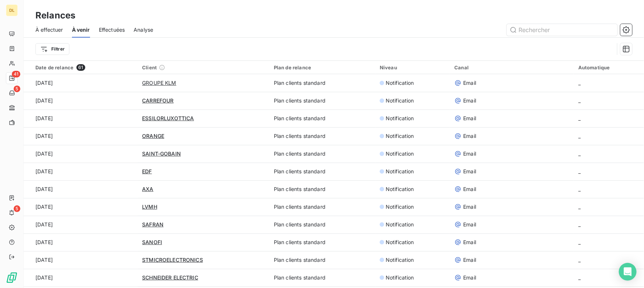
click at [106, 29] on span "Effectuées" at bounding box center [112, 29] width 26 height 7
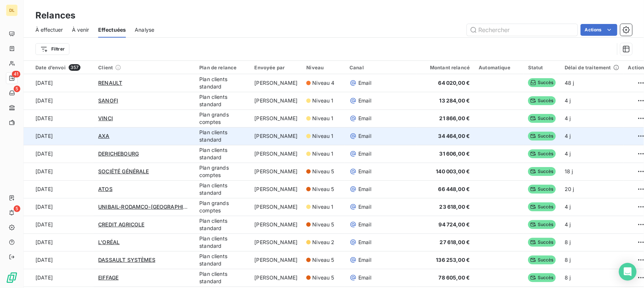
click at [251, 136] on td "[PERSON_NAME]" at bounding box center [276, 136] width 52 height 18
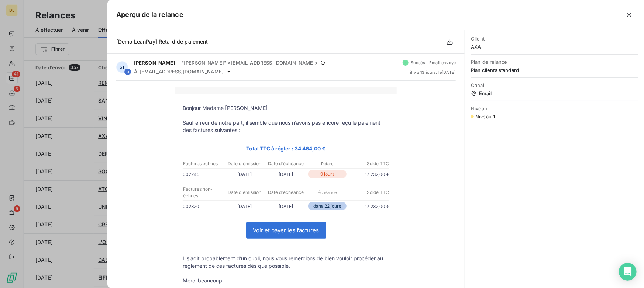
click at [83, 123] on div at bounding box center [322, 144] width 644 height 288
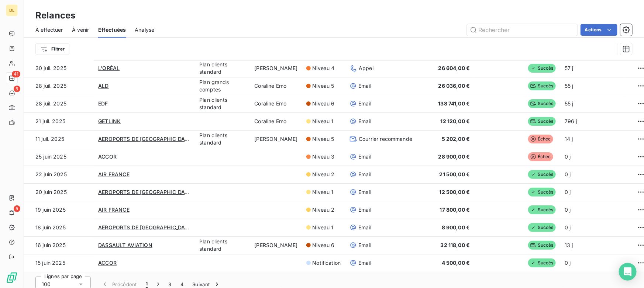
scroll to position [25, 0]
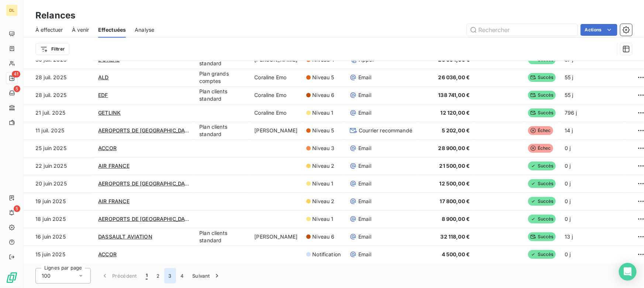
click at [170, 275] on button "3" at bounding box center [170, 276] width 12 height 16
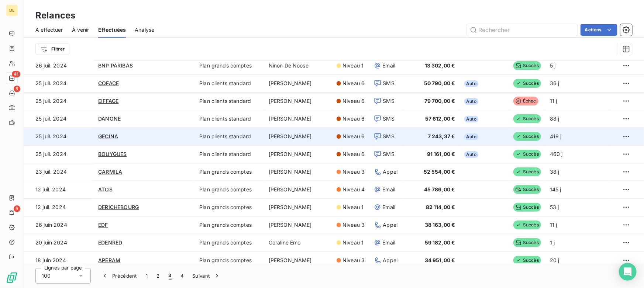
scroll to position [1524, 0]
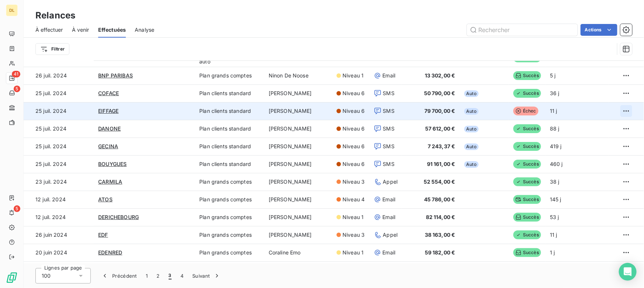
click at [623, 109] on html "DL 41 5 5 Relances À effectuer À venir Effectuées Analyse Actions Filtrer Date …" at bounding box center [322, 144] width 644 height 288
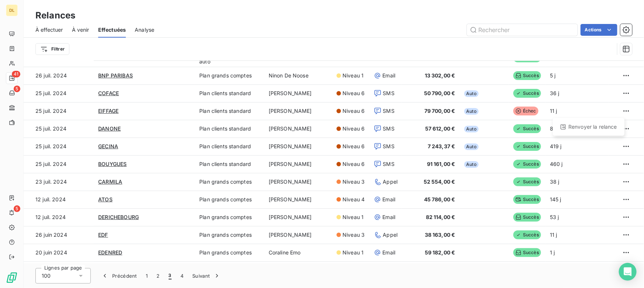
click at [416, 272] on html "DL 41 5 5 Relances À effectuer À venir Effectuées Analyse Actions Filtrer Date …" at bounding box center [322, 144] width 644 height 288
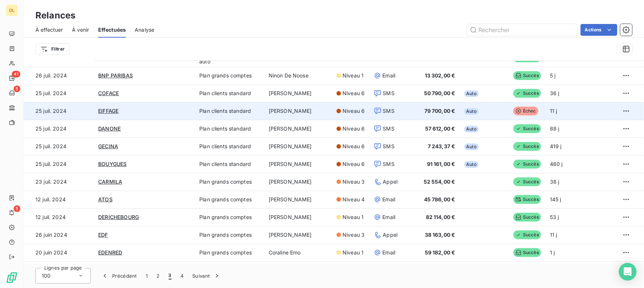
scroll to position [1490, 0]
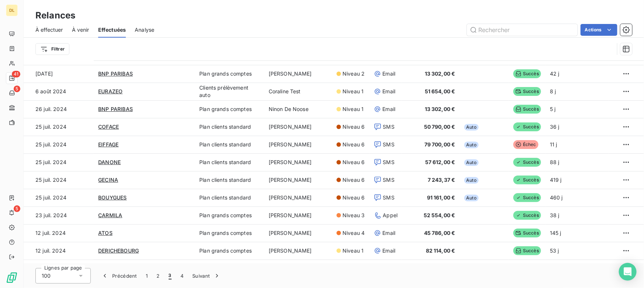
click at [51, 30] on span "À effectuer" at bounding box center [49, 29] width 28 height 7
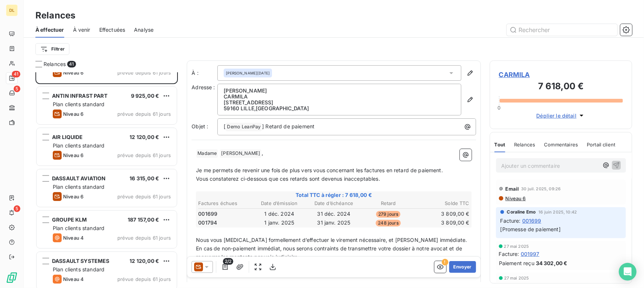
scroll to position [101, 0]
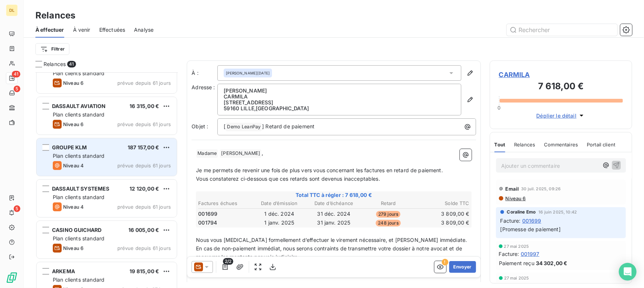
click at [87, 162] on div "Niveau 4 prévue depuis 61 jours" at bounding box center [112, 165] width 118 height 9
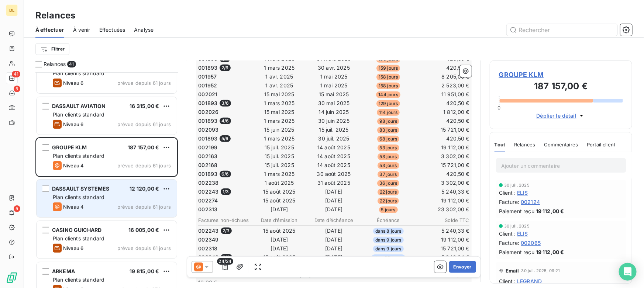
click at [120, 198] on div "Plan clients standard" at bounding box center [112, 197] width 118 height 7
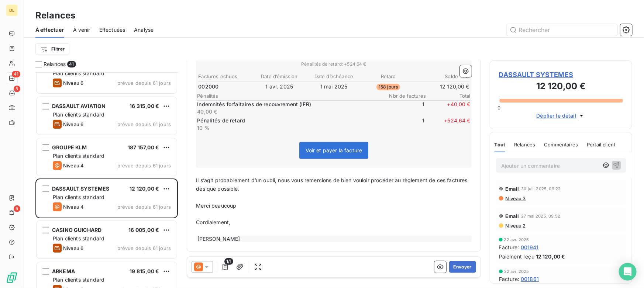
scroll to position [132, 0]
click at [437, 265] on icon "button" at bounding box center [440, 267] width 7 height 7
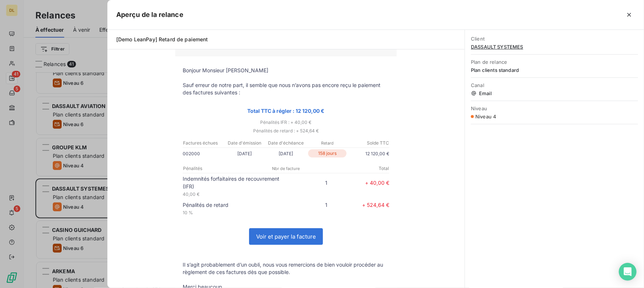
scroll to position [211, 137]
click at [630, 15] on icon "button" at bounding box center [629, 15] width 4 height 4
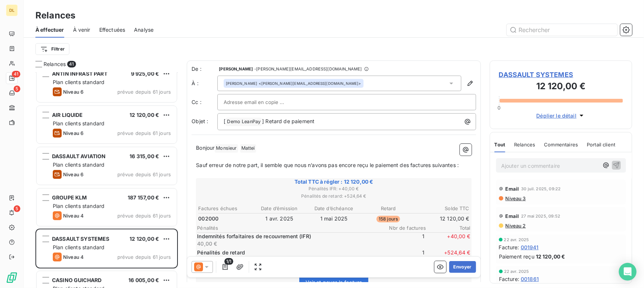
scroll to position [67, 0]
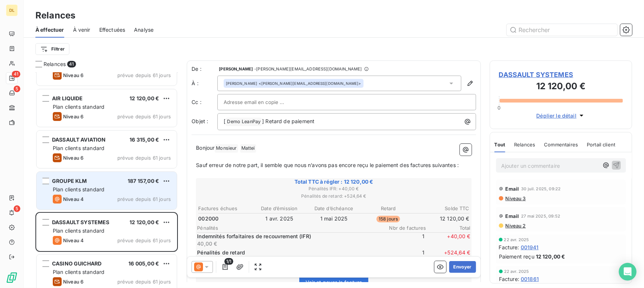
click at [117, 204] on div "GROUPE KLM 187 157,00 € Plan clients standard Niveau 4 prévue depuis 61 jours" at bounding box center [107, 191] width 140 height 38
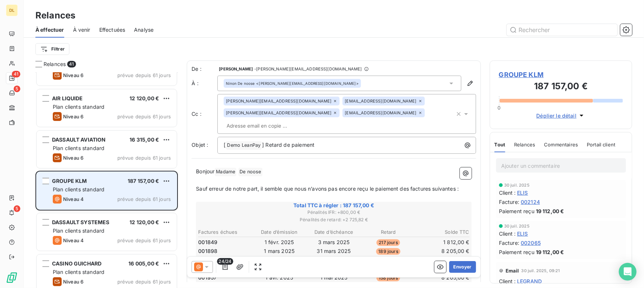
click at [113, 196] on div "Niveau 4 prévue depuis 61 jours" at bounding box center [112, 199] width 118 height 9
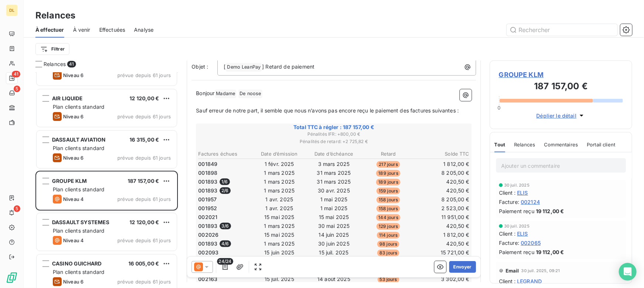
scroll to position [67, 0]
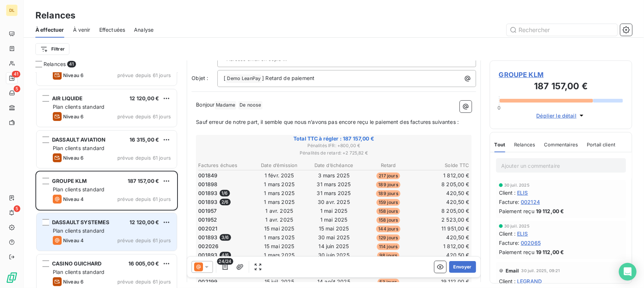
click at [102, 229] on span "Plan clients standard" at bounding box center [79, 231] width 52 height 6
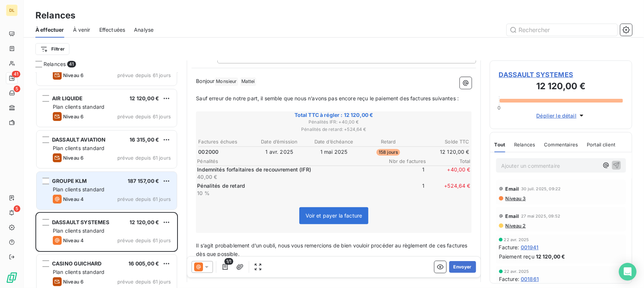
scroll to position [41, 0]
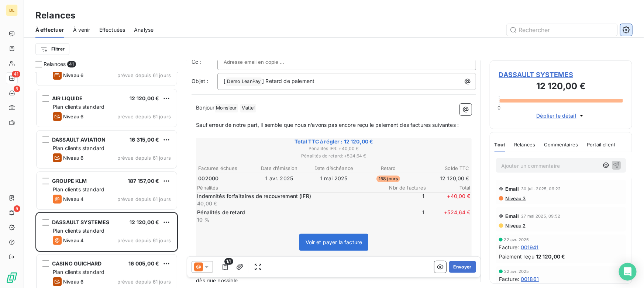
click at [625, 33] on icon "button" at bounding box center [626, 29] width 7 height 7
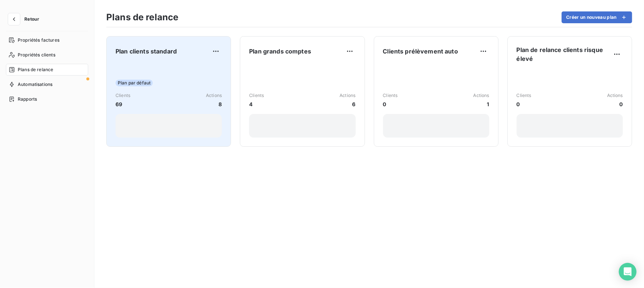
click at [152, 78] on div "Plan par défaut Clients 69 Actions 8" at bounding box center [169, 100] width 106 height 75
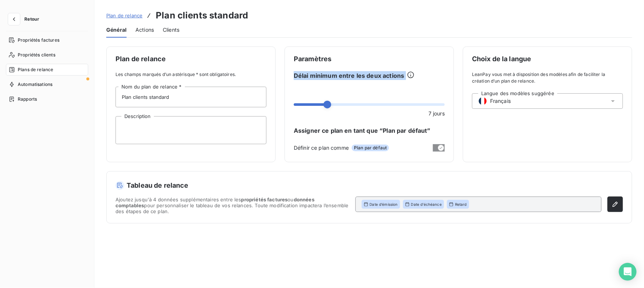
drag, startPoint x: 295, startPoint y: 72, endPoint x: 410, endPoint y: 75, distance: 115.2
click at [410, 74] on div "Délai minimum entre les deux actions" at bounding box center [369, 75] width 151 height 9
click at [421, 77] on div "Délai minimum entre les deux actions" at bounding box center [369, 75] width 151 height 9
click at [11, 20] on icon "button" at bounding box center [13, 19] width 7 height 7
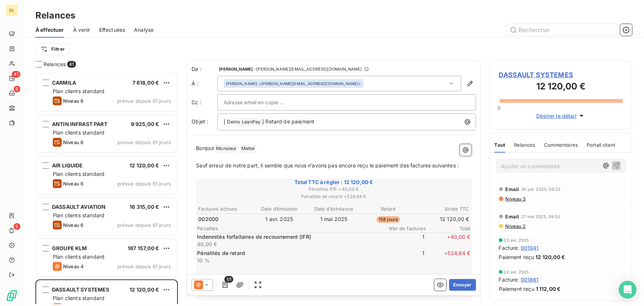
scroll to position [228, 137]
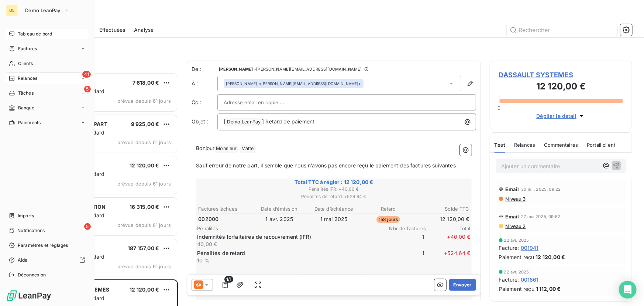
click at [14, 30] on div "Tableau de bord" at bounding box center [47, 34] width 82 height 12
